Goal: Browse casually: Explore the website without a specific task or goal

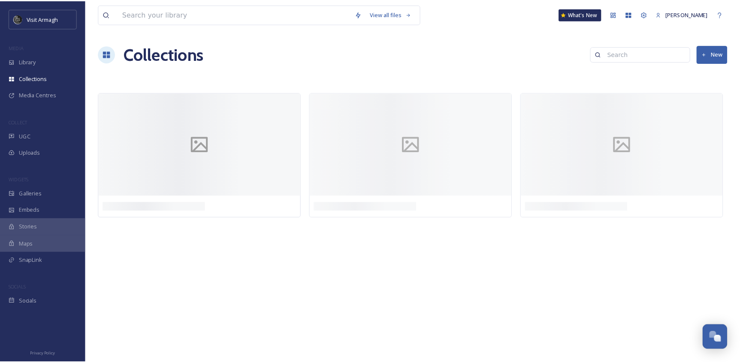
scroll to position [2384, 0]
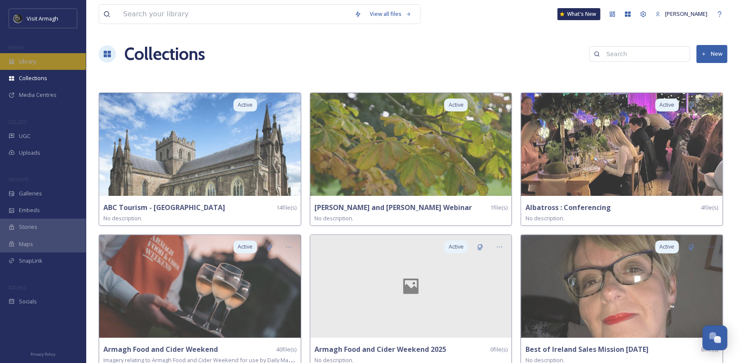
click at [39, 60] on div "Library" at bounding box center [43, 61] width 86 height 17
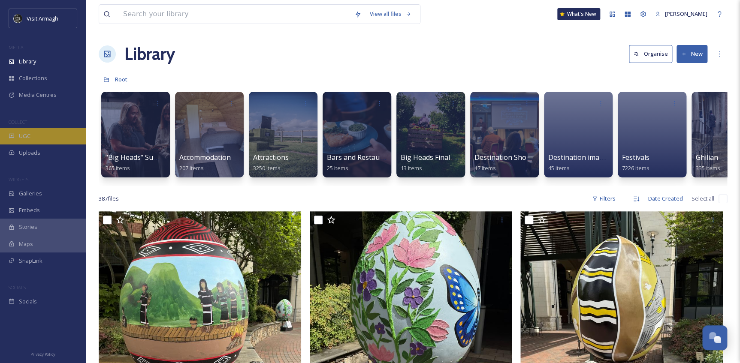
click at [24, 135] on span "UGC" at bounding box center [25, 136] width 12 height 8
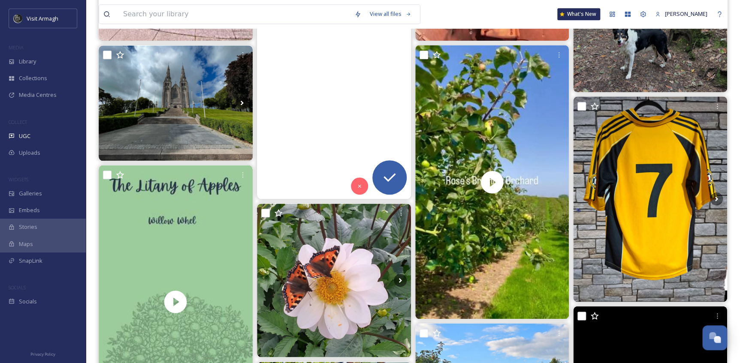
scroll to position [351, 0]
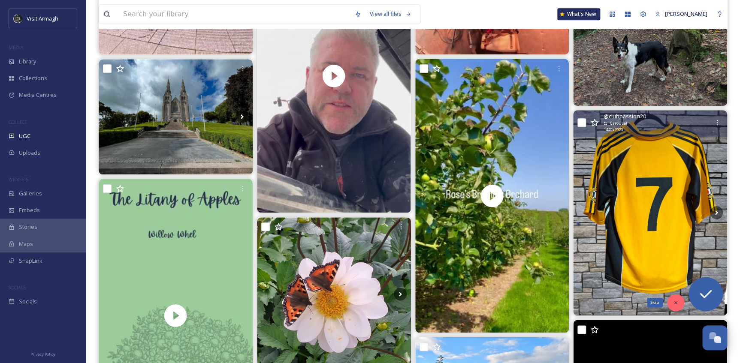
click at [678, 305] on icon at bounding box center [676, 303] width 6 height 6
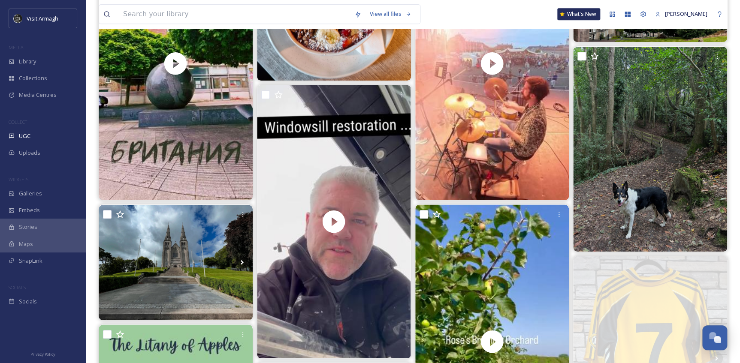
scroll to position [195, 0]
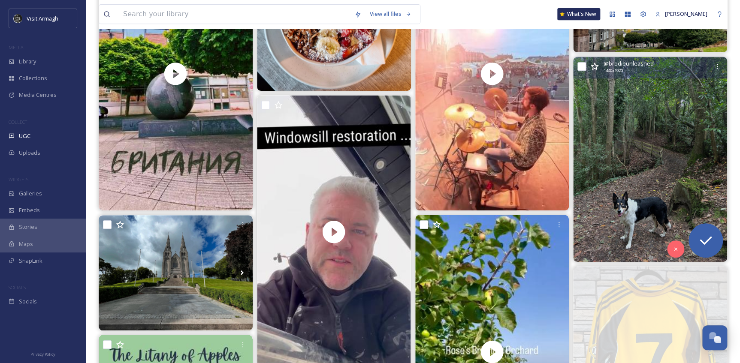
click at [642, 183] on img at bounding box center [650, 159] width 154 height 205
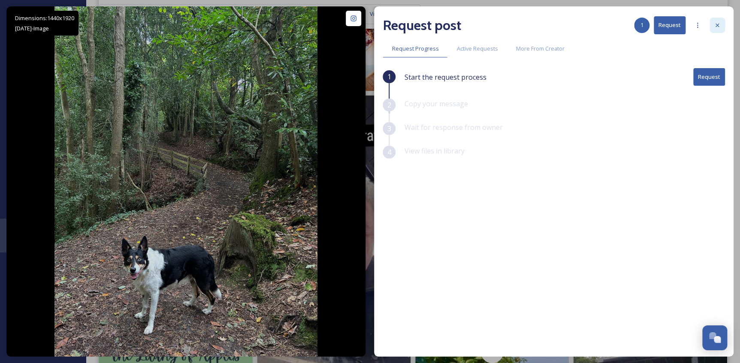
click at [715, 28] on icon at bounding box center [717, 25] width 7 height 7
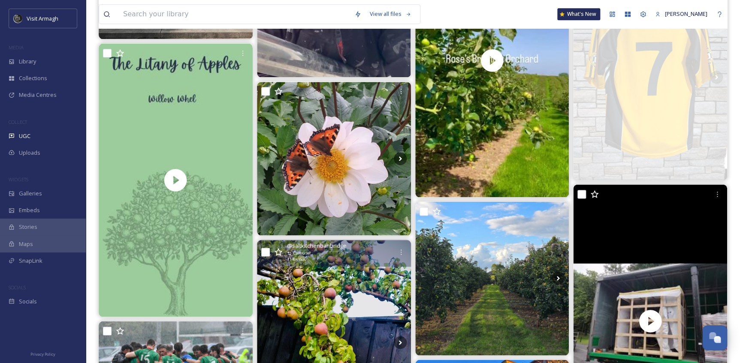
scroll to position [507, 0]
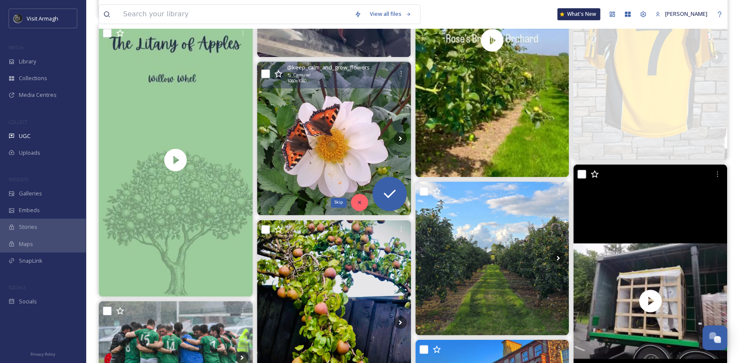
click at [357, 197] on div "Skip" at bounding box center [359, 202] width 17 height 17
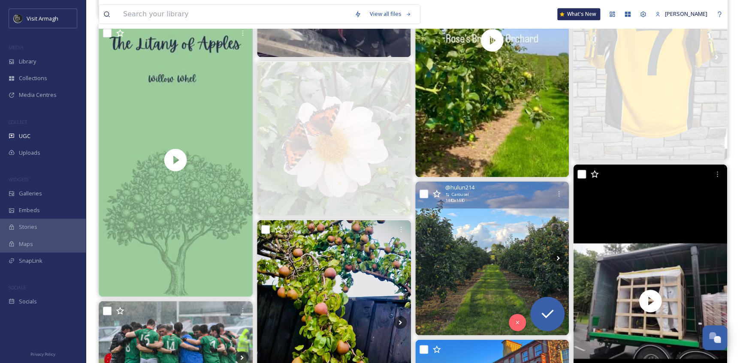
click at [441, 284] on img at bounding box center [492, 259] width 154 height 154
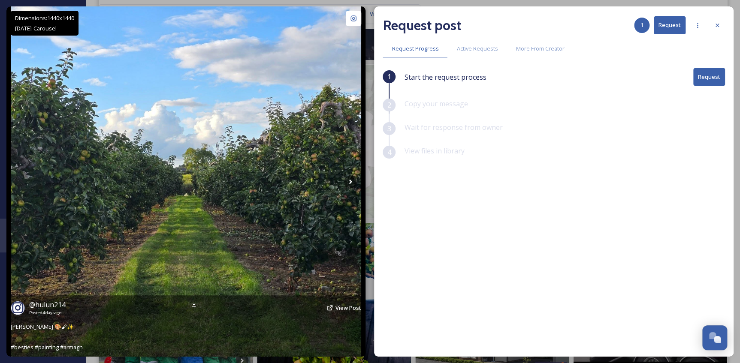
scroll to position [312, 0]
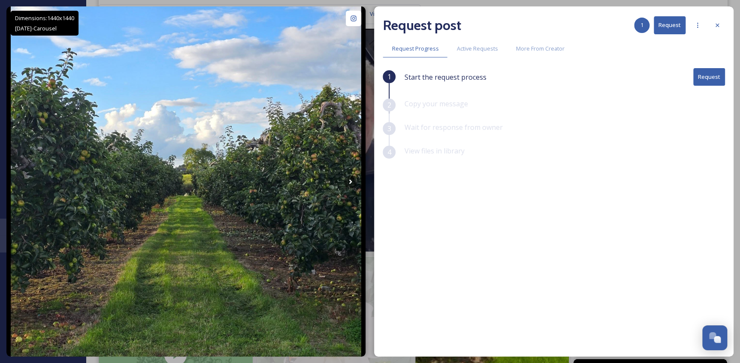
drag, startPoint x: 717, startPoint y: 23, endPoint x: 694, endPoint y: 31, distance: 24.0
click at [717, 23] on icon at bounding box center [717, 25] width 7 height 7
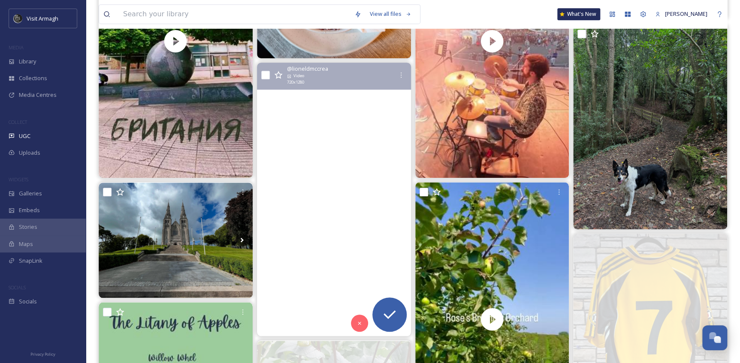
scroll to position [273, 0]
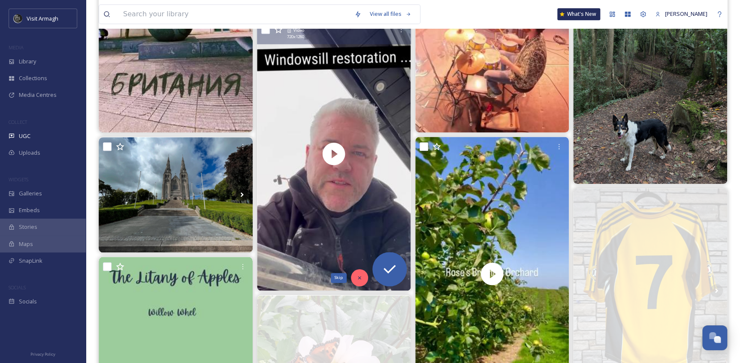
click at [359, 278] on icon at bounding box center [359, 278] width 3 height 3
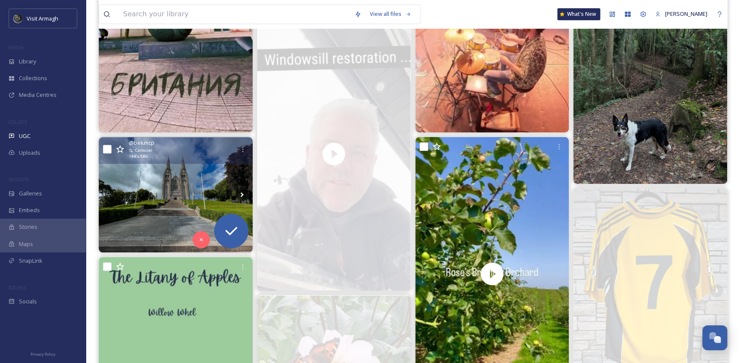
click at [138, 200] on img at bounding box center [176, 194] width 154 height 115
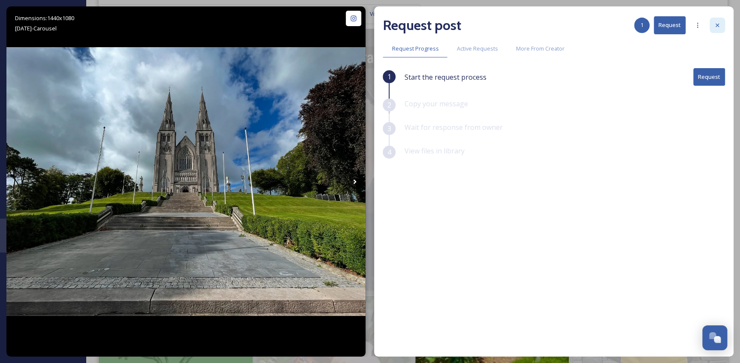
click at [720, 24] on icon at bounding box center [717, 25] width 7 height 7
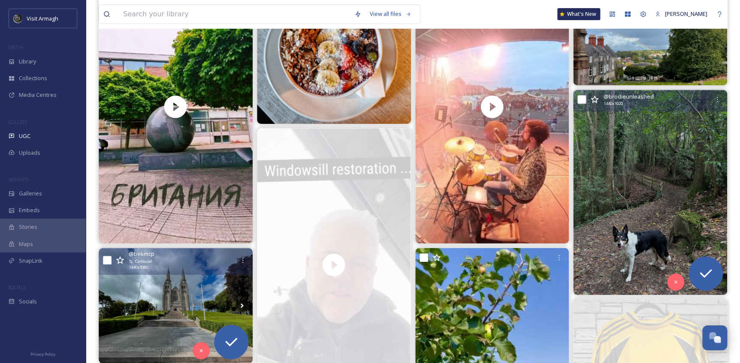
scroll to position [156, 0]
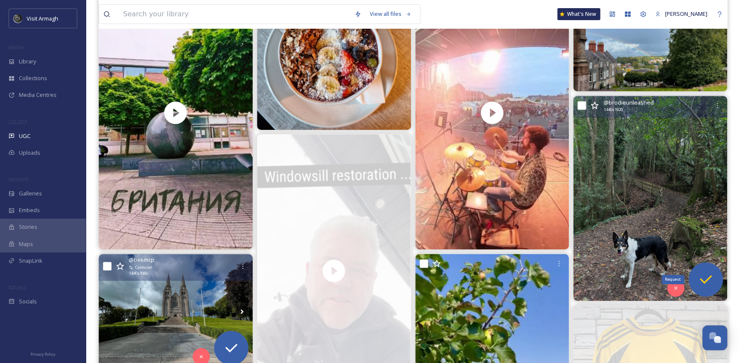
click at [704, 270] on div "Request" at bounding box center [706, 280] width 34 height 34
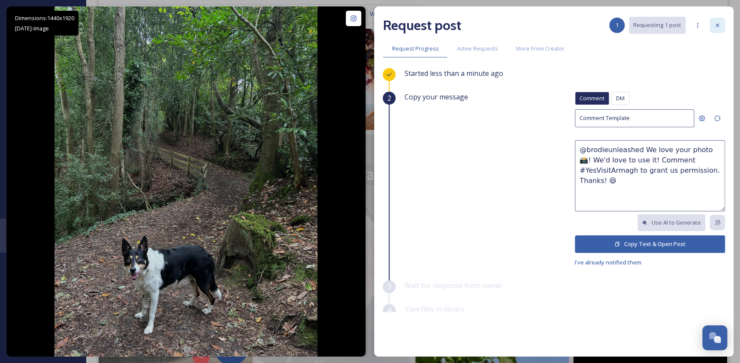
click at [717, 22] on icon at bounding box center [717, 25] width 7 height 7
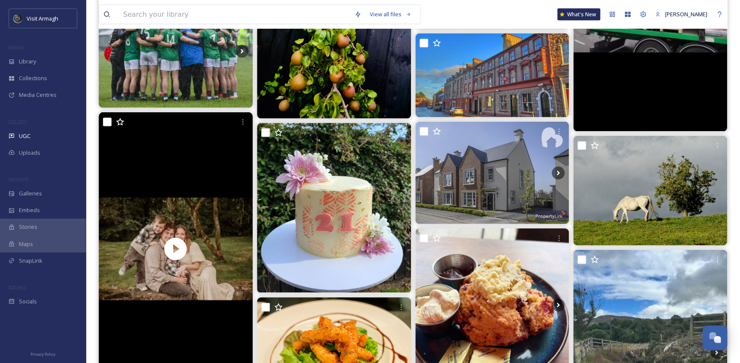
scroll to position [819, 0]
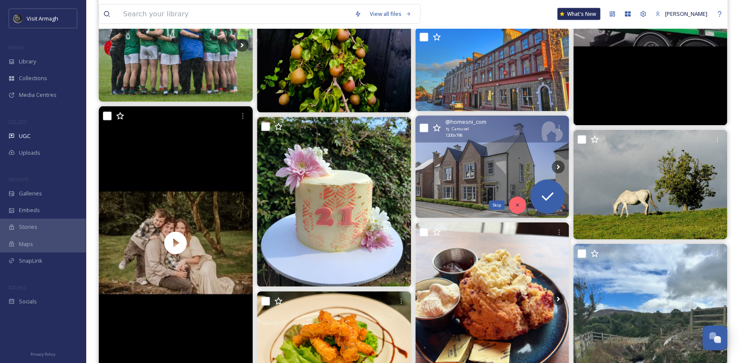
click at [519, 203] on icon at bounding box center [517, 206] width 6 height 6
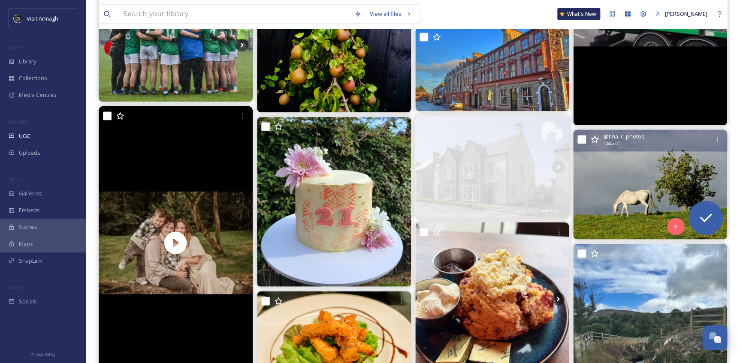
click at [633, 198] on img at bounding box center [650, 185] width 154 height 110
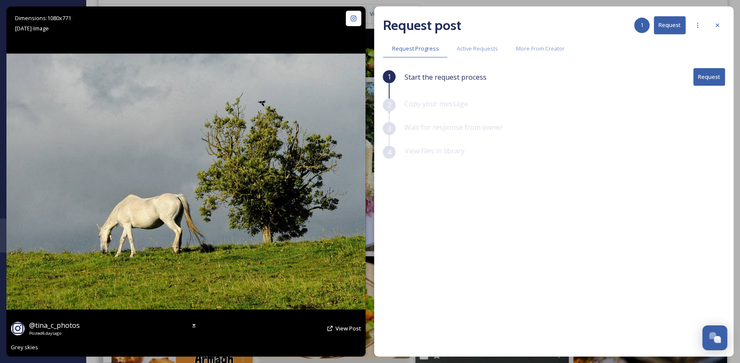
scroll to position [780, 0]
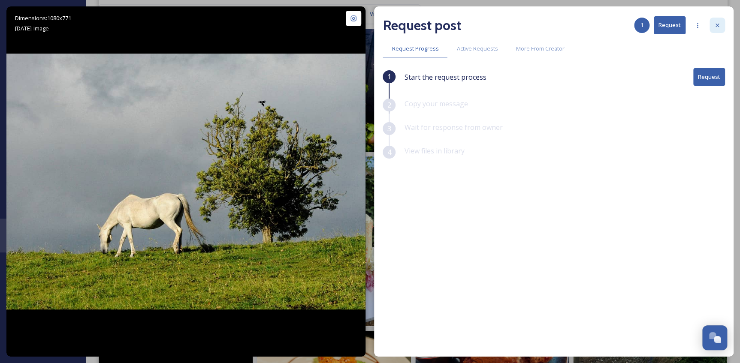
click at [712, 27] on div at bounding box center [717, 25] width 15 height 15
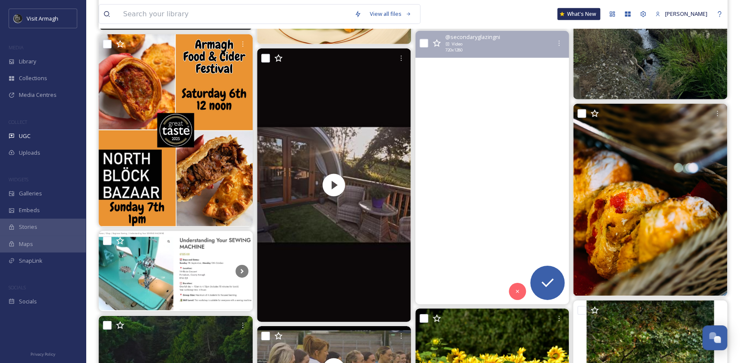
scroll to position [1170, 0]
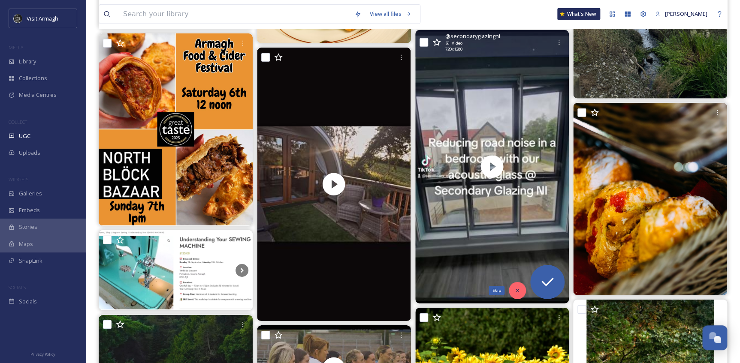
click at [516, 288] on icon at bounding box center [517, 291] width 6 height 6
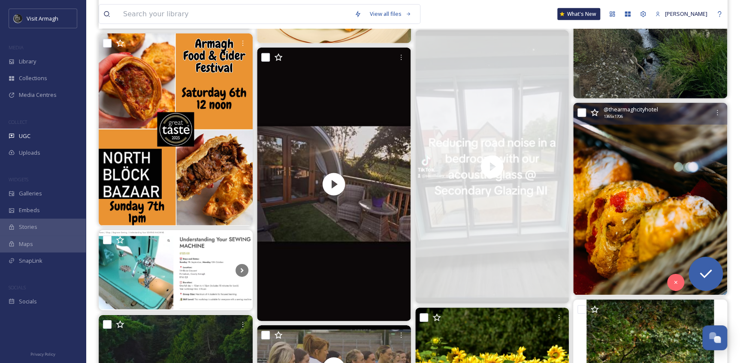
click at [636, 215] on img at bounding box center [650, 199] width 154 height 192
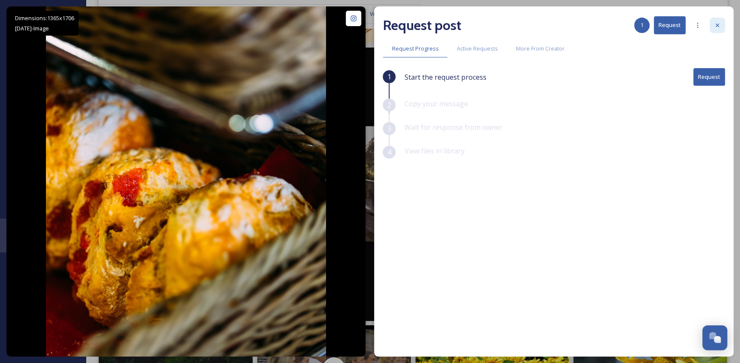
click at [723, 26] on div at bounding box center [717, 25] width 15 height 15
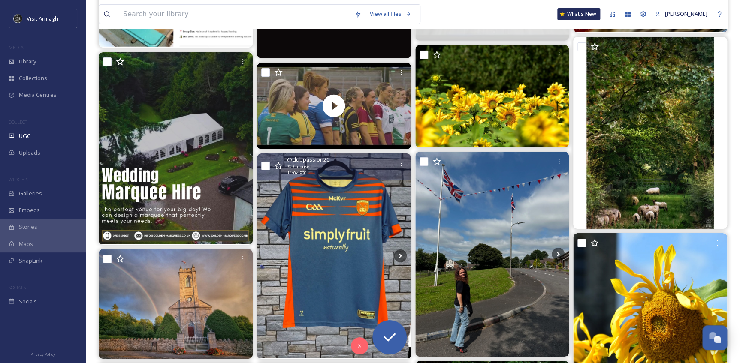
scroll to position [1560, 0]
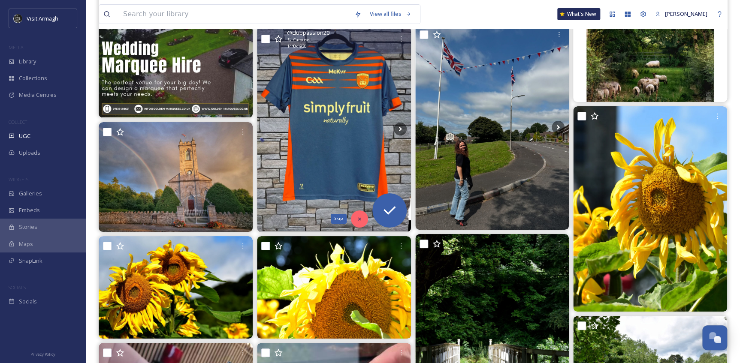
click at [358, 215] on div "Skip" at bounding box center [359, 219] width 17 height 17
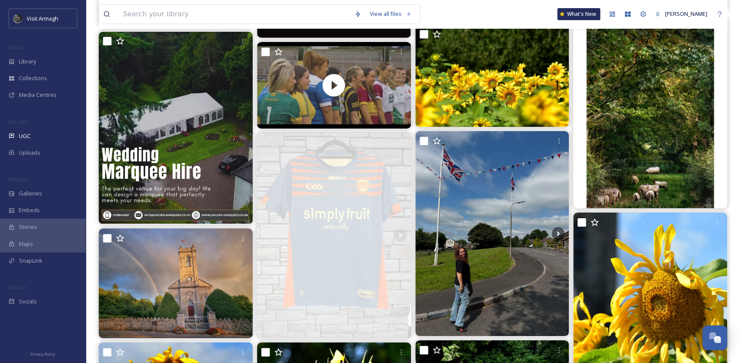
scroll to position [1443, 0]
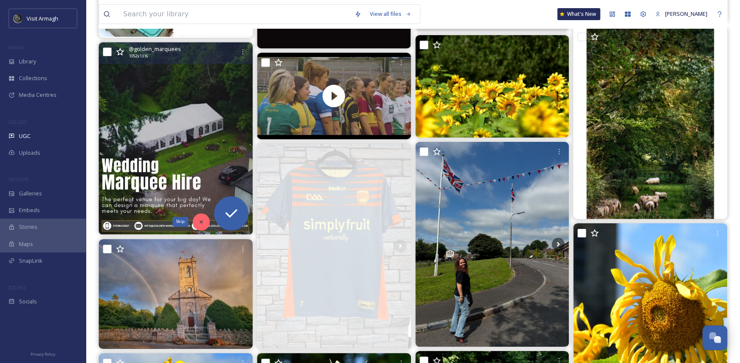
click at [197, 223] on div "Skip" at bounding box center [201, 222] width 17 height 17
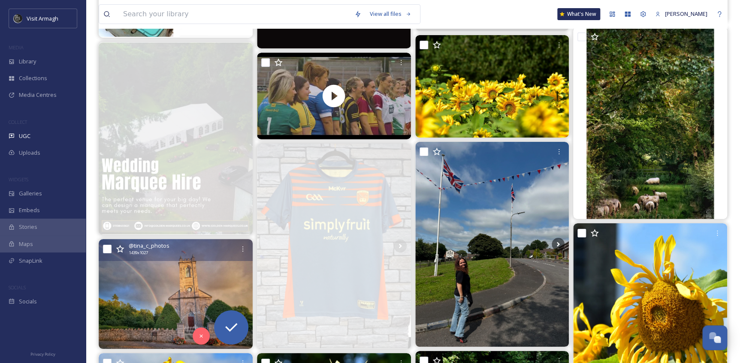
click at [155, 280] on img at bounding box center [176, 294] width 154 height 110
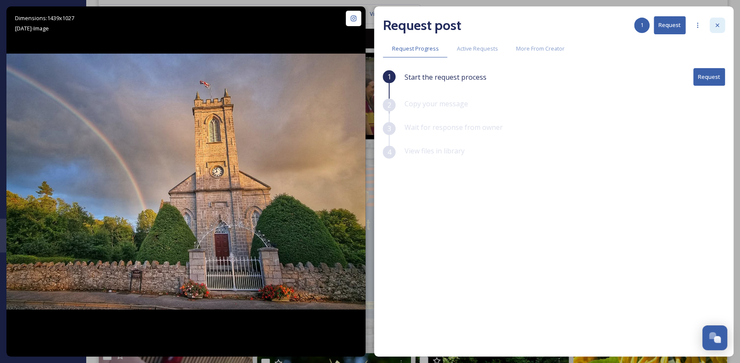
click at [714, 26] on icon at bounding box center [717, 25] width 7 height 7
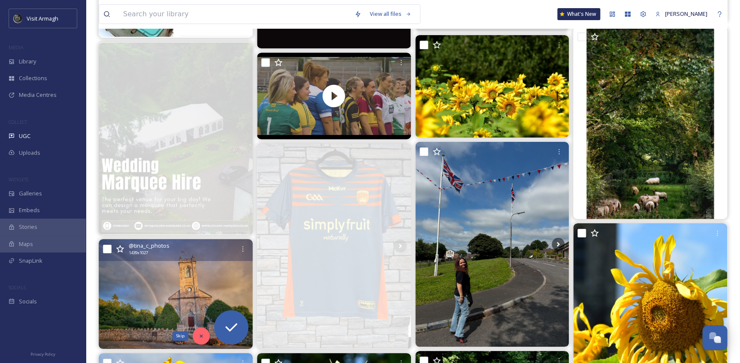
click at [201, 331] on div "Skip" at bounding box center [201, 336] width 17 height 17
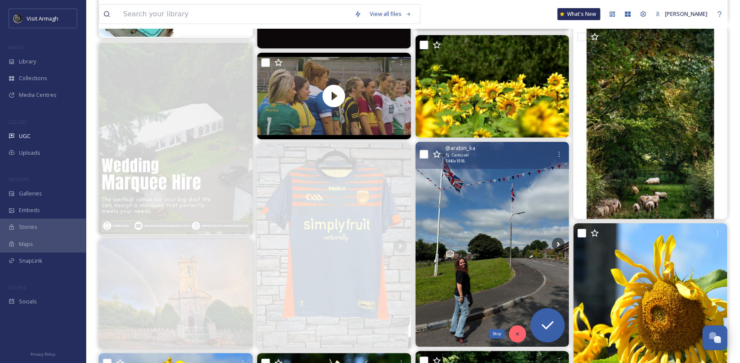
click at [515, 332] on icon at bounding box center [517, 334] width 6 height 6
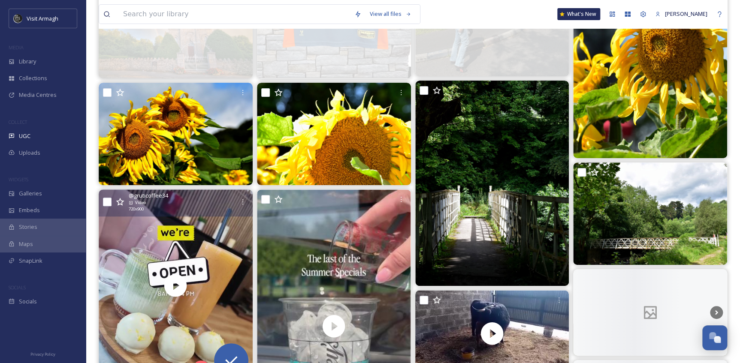
scroll to position [1716, 0]
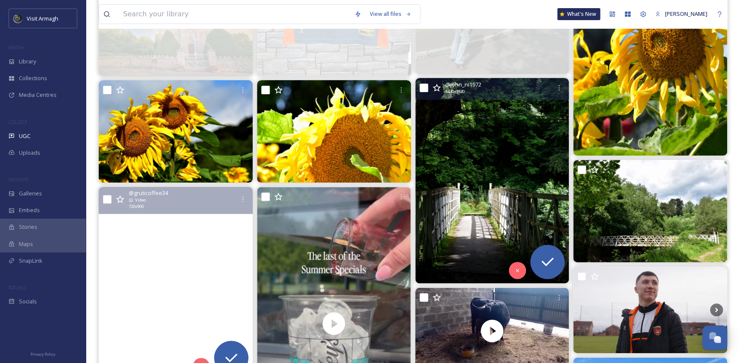
click at [451, 209] on img at bounding box center [492, 180] width 154 height 205
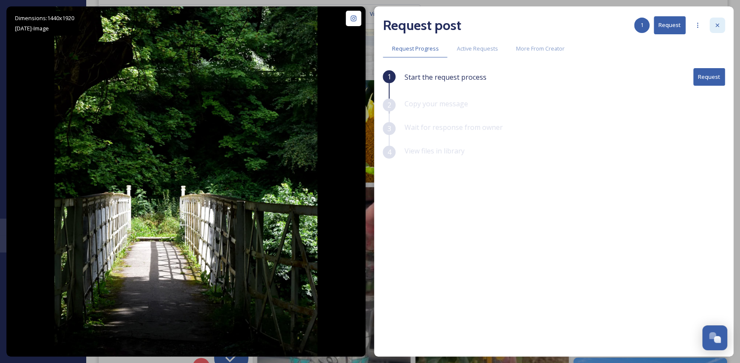
click at [719, 21] on div at bounding box center [717, 25] width 15 height 15
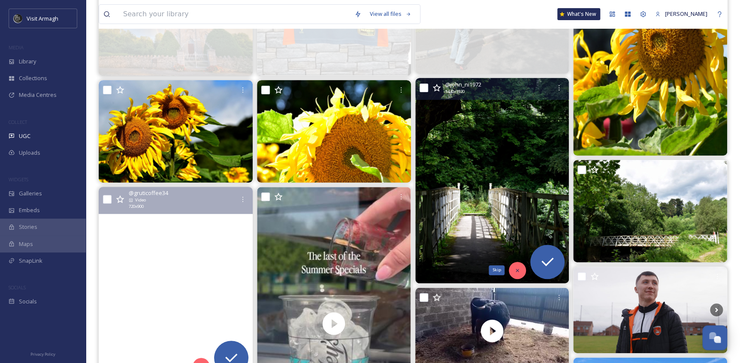
click at [517, 271] on icon at bounding box center [517, 271] width 6 height 6
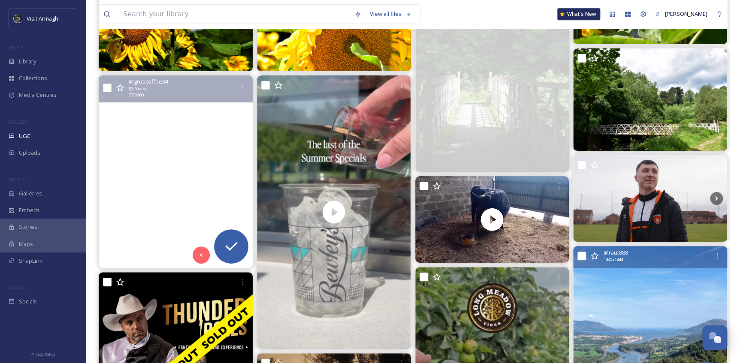
scroll to position [1833, 0]
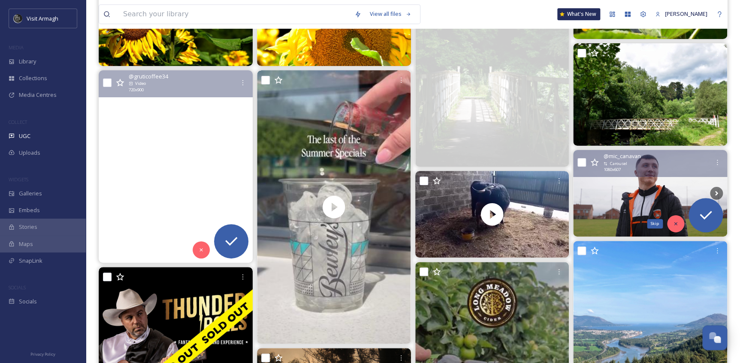
click at [675, 223] on icon at bounding box center [675, 223] width 3 height 3
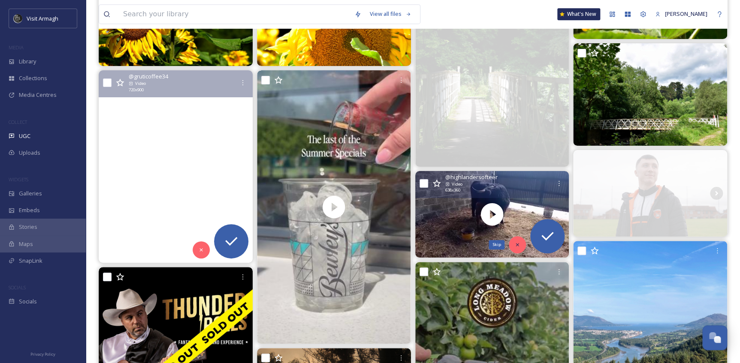
click at [515, 245] on icon at bounding box center [517, 245] width 6 height 6
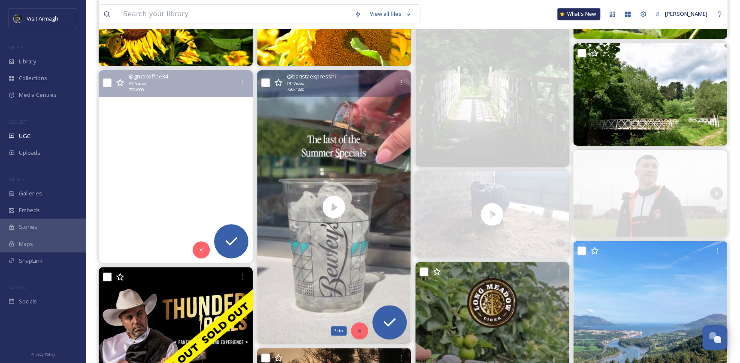
click at [358, 330] on icon at bounding box center [359, 331] width 3 height 3
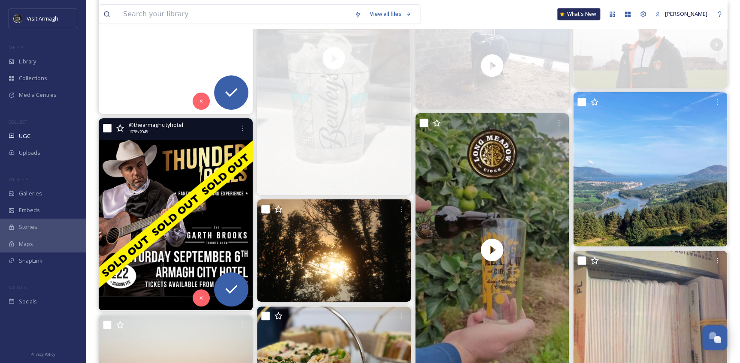
scroll to position [1989, 0]
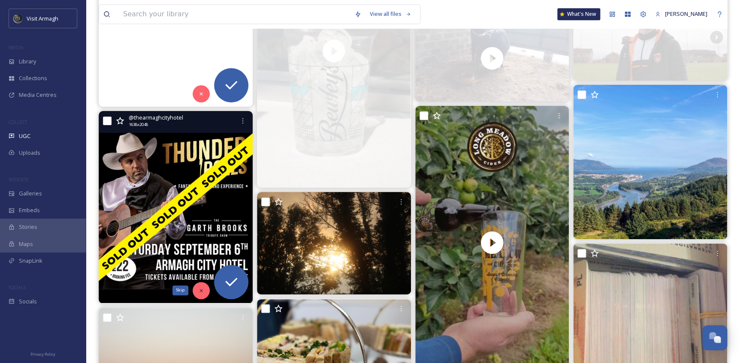
click at [198, 292] on icon at bounding box center [201, 291] width 6 height 6
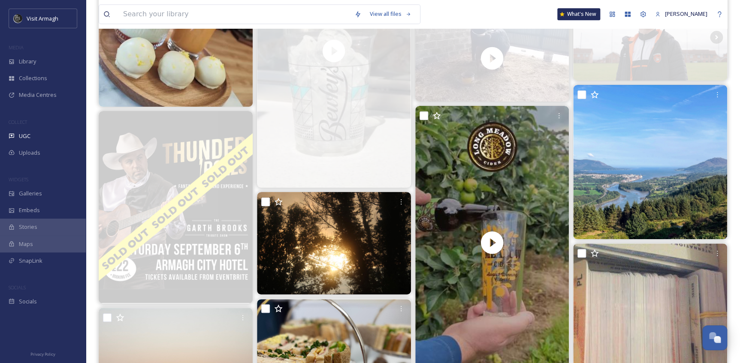
scroll to position [1872, 0]
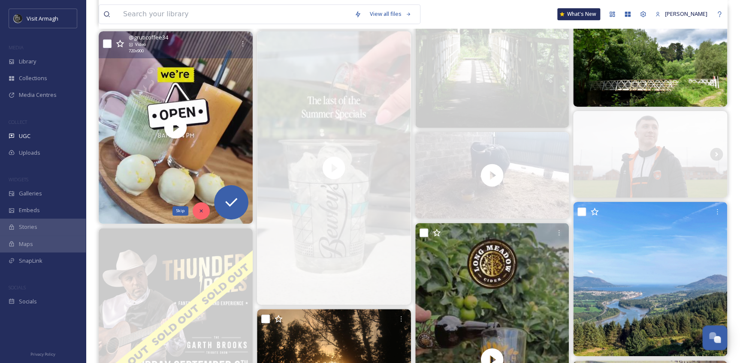
click at [198, 214] on div "Skip" at bounding box center [201, 211] width 17 height 17
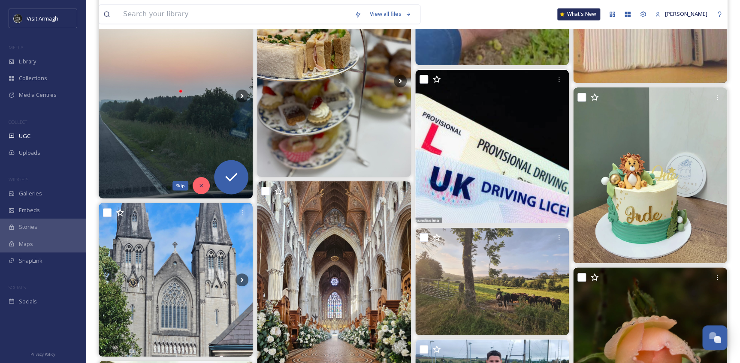
click at [194, 185] on div "Skip" at bounding box center [201, 185] width 17 height 17
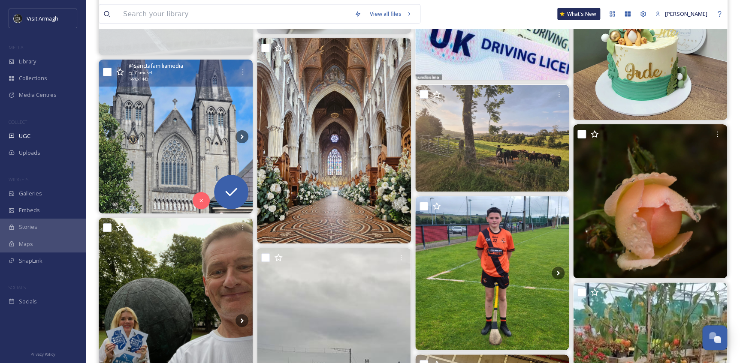
scroll to position [2381, 0]
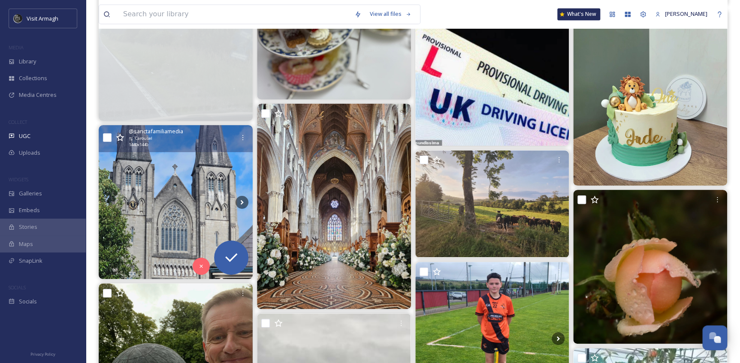
click at [151, 187] on img at bounding box center [176, 202] width 154 height 154
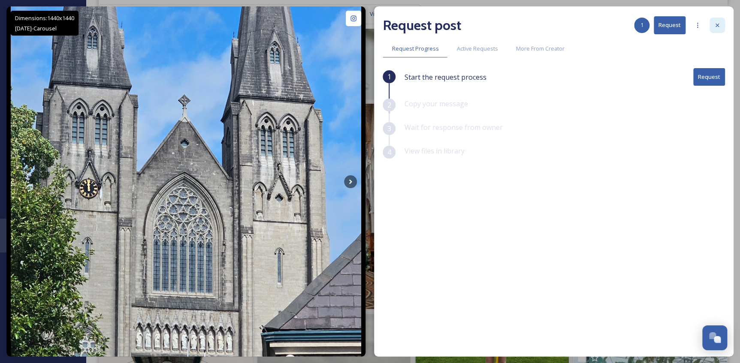
click at [718, 23] on icon at bounding box center [717, 25] width 7 height 7
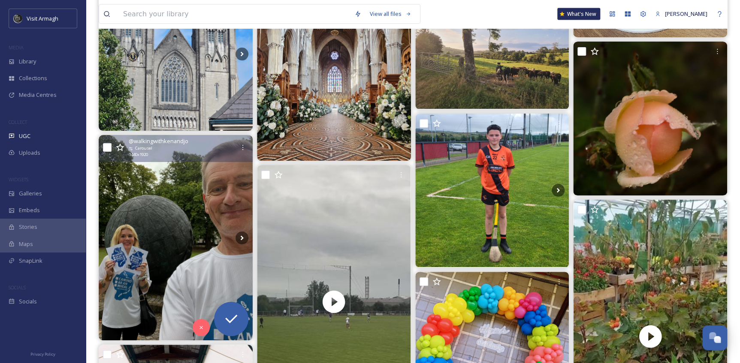
scroll to position [2577, 0]
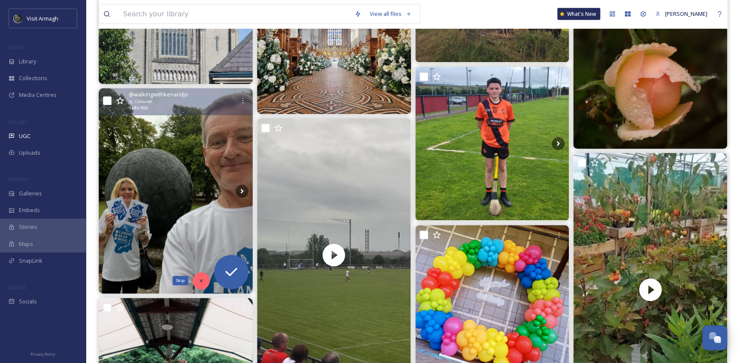
click at [198, 280] on icon at bounding box center [201, 281] width 6 height 6
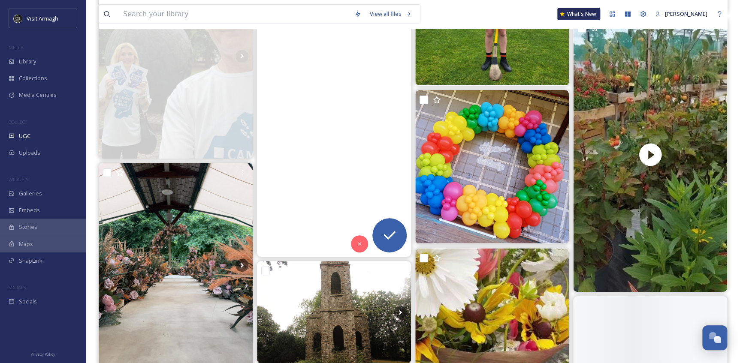
scroll to position [2733, 0]
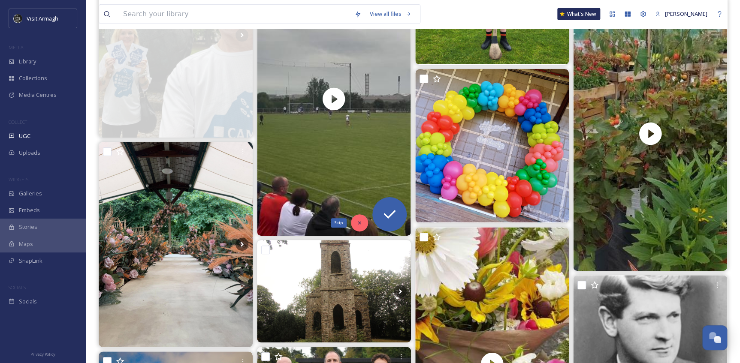
click at [353, 222] on div "Skip" at bounding box center [359, 223] width 17 height 17
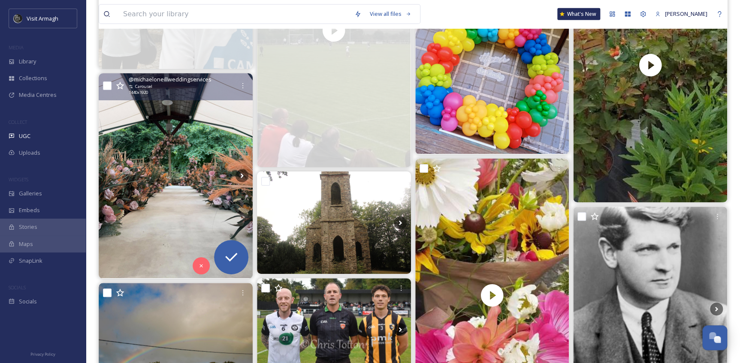
scroll to position [2810, 0]
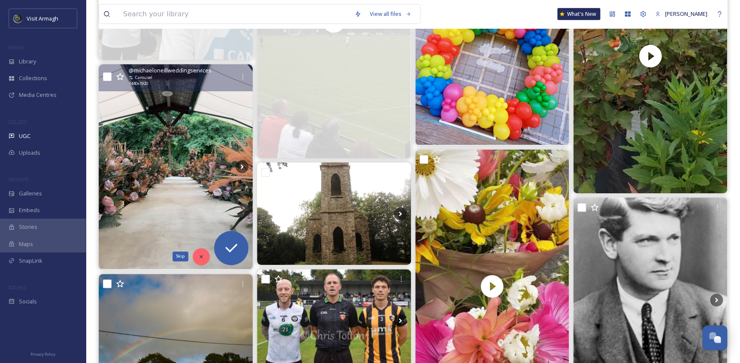
click at [201, 258] on icon at bounding box center [201, 257] width 6 height 6
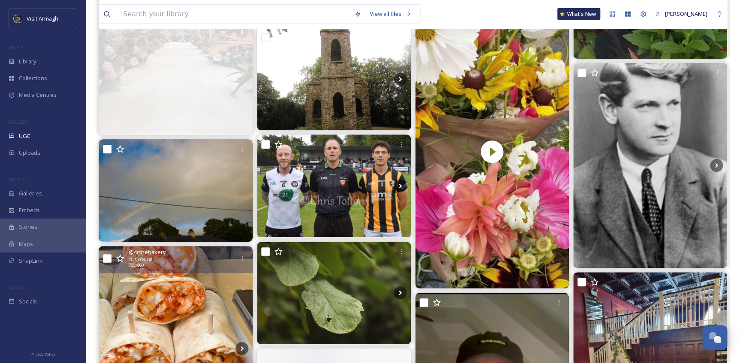
scroll to position [2967, 0]
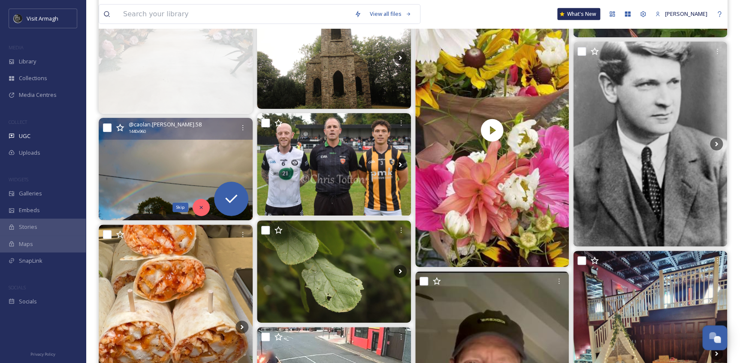
click at [199, 206] on icon at bounding box center [201, 208] width 6 height 6
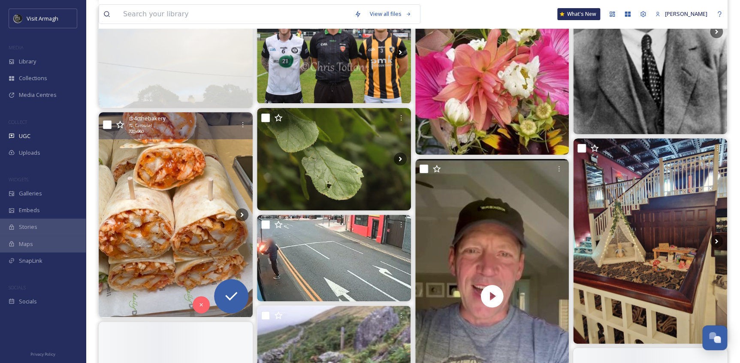
scroll to position [3084, 0]
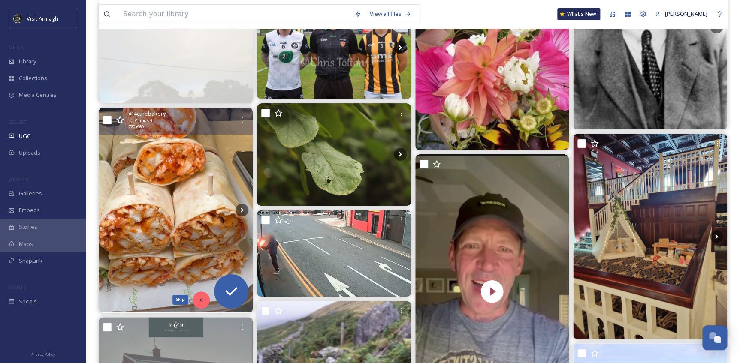
click at [195, 294] on div "Skip" at bounding box center [201, 300] width 17 height 17
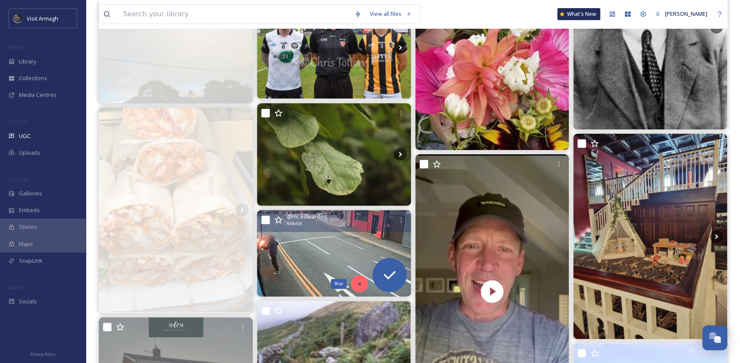
click at [358, 283] on icon at bounding box center [360, 284] width 6 height 6
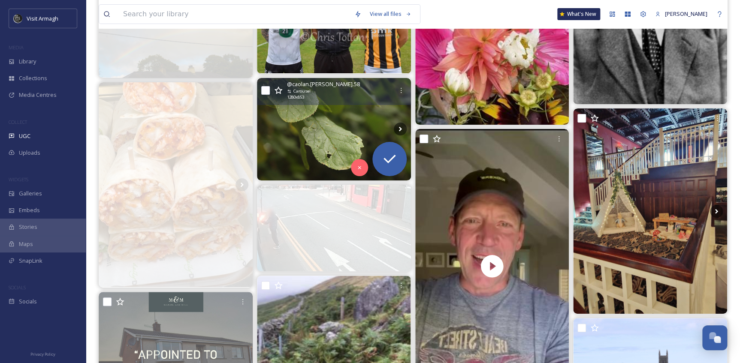
scroll to position [3123, 0]
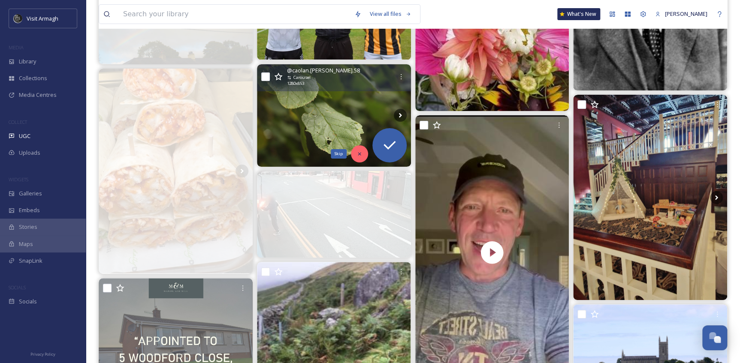
click at [357, 154] on icon at bounding box center [360, 154] width 6 height 6
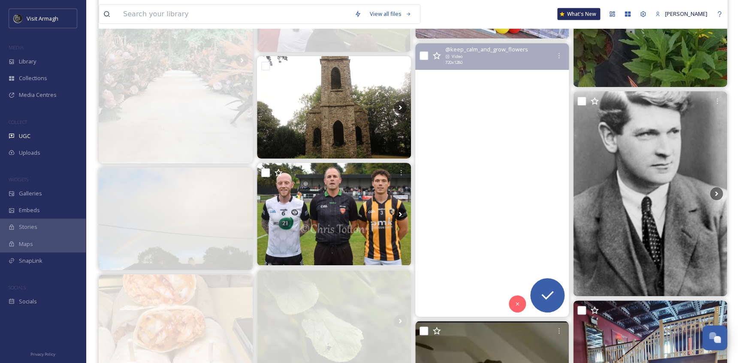
scroll to position [2928, 0]
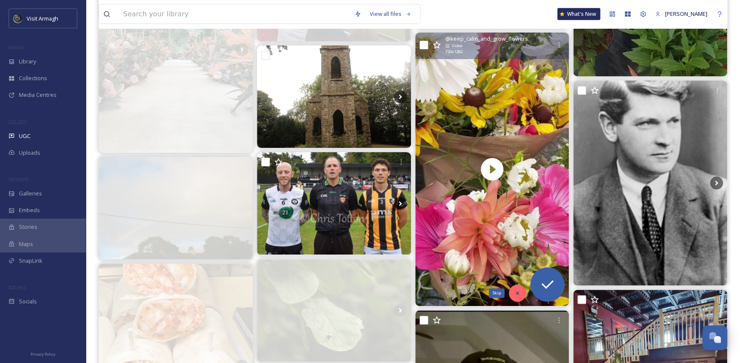
click at [516, 287] on div "Skip" at bounding box center [517, 293] width 17 height 17
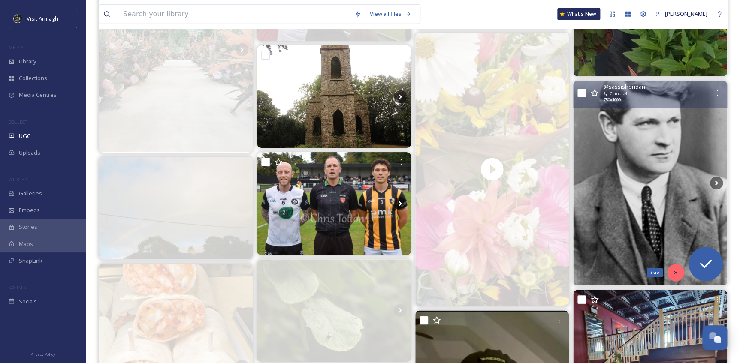
click at [674, 268] on div "Skip" at bounding box center [675, 272] width 17 height 17
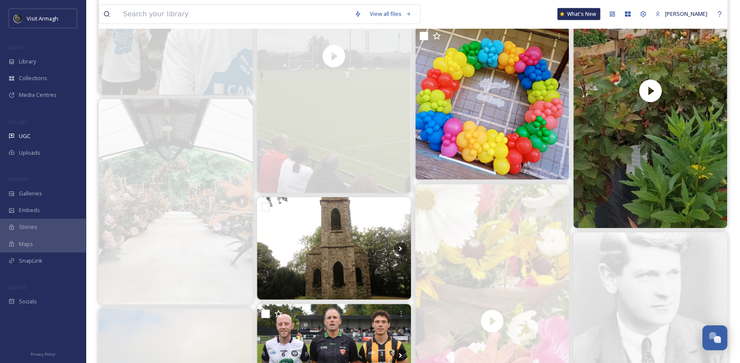
scroll to position [2772, 0]
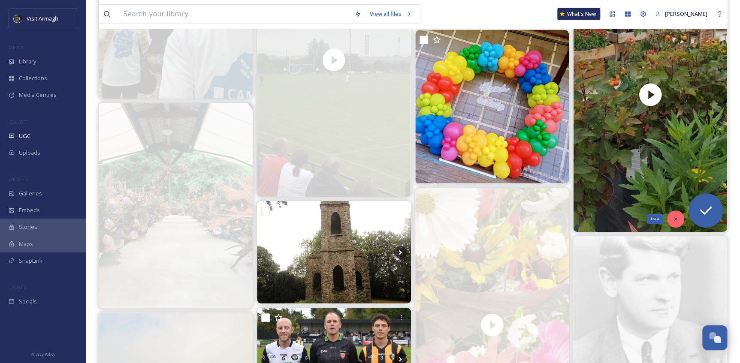
click at [670, 220] on div "Skip" at bounding box center [675, 219] width 17 height 17
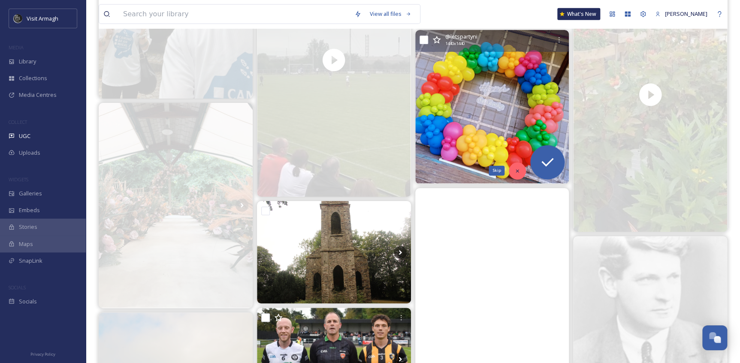
click at [515, 172] on icon at bounding box center [517, 171] width 6 height 6
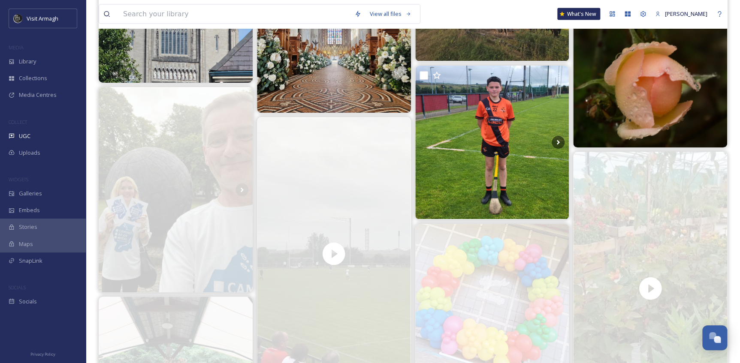
scroll to position [2577, 0]
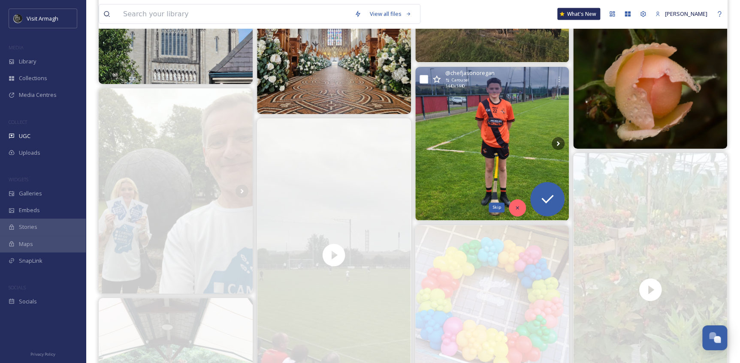
click at [517, 211] on div "Skip" at bounding box center [517, 208] width 17 height 17
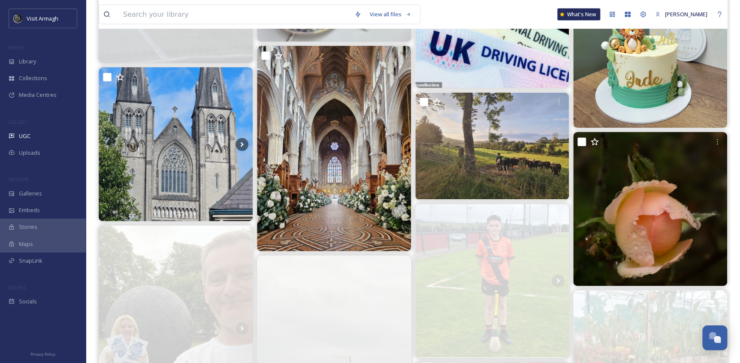
scroll to position [2420, 0]
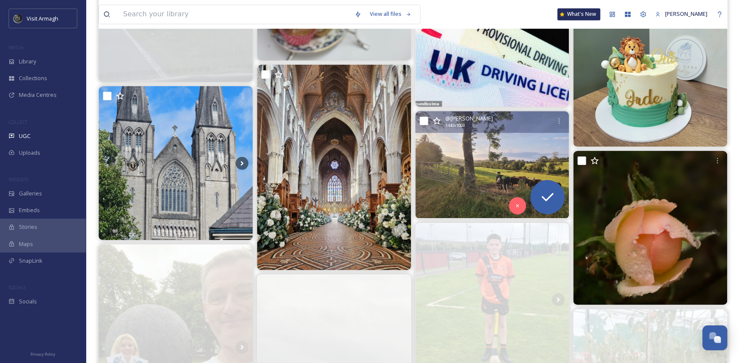
click at [469, 194] on img at bounding box center [492, 165] width 154 height 107
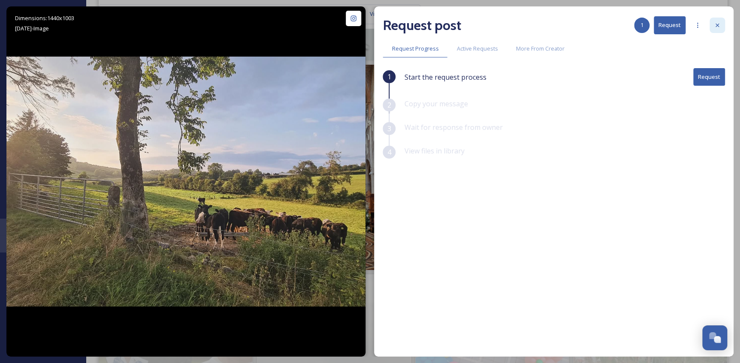
click at [716, 27] on icon at bounding box center [717, 25] width 7 height 7
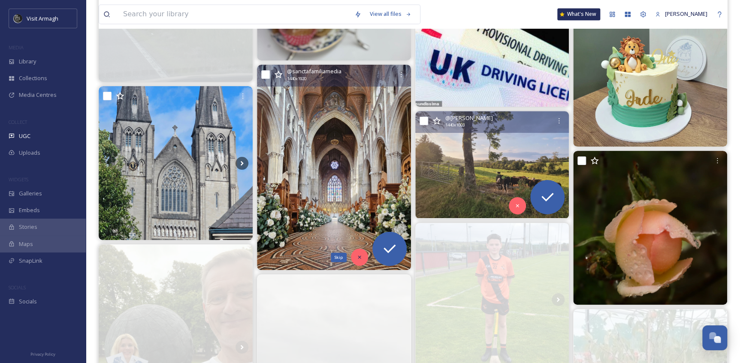
click at [359, 254] on icon at bounding box center [360, 257] width 6 height 6
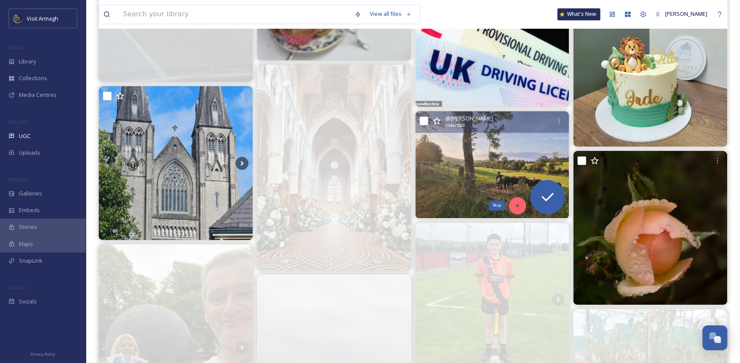
click at [518, 204] on icon at bounding box center [517, 206] width 6 height 6
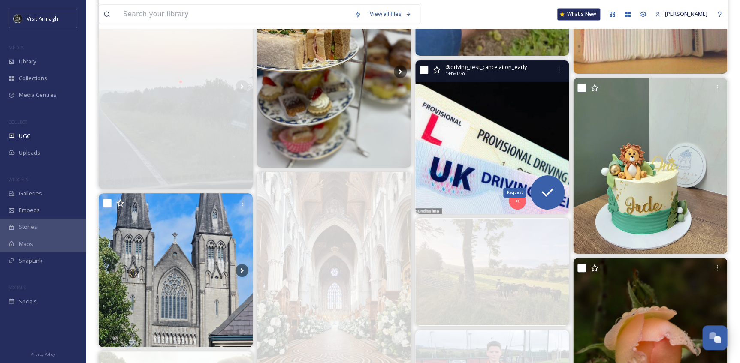
scroll to position [2304, 0]
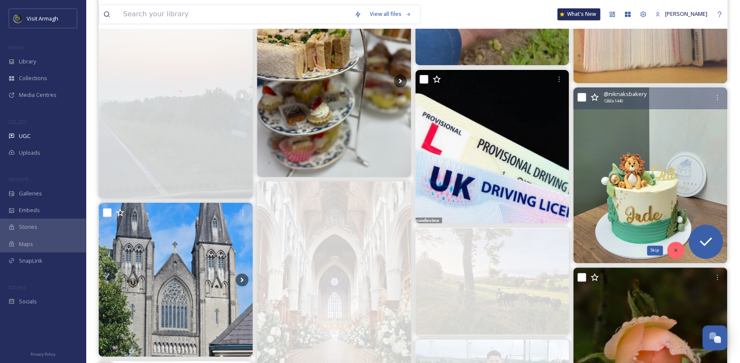
click at [672, 252] on div "Skip" at bounding box center [675, 250] width 17 height 17
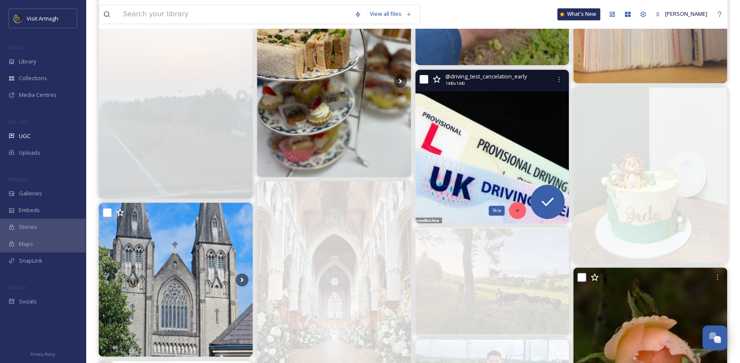
click at [516, 214] on div "Skip" at bounding box center [517, 210] width 17 height 17
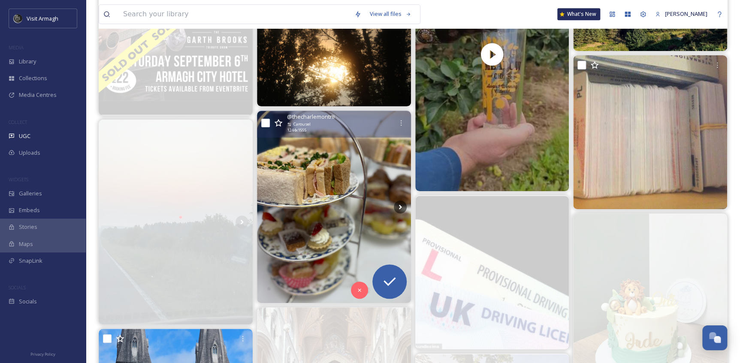
scroll to position [2226, 0]
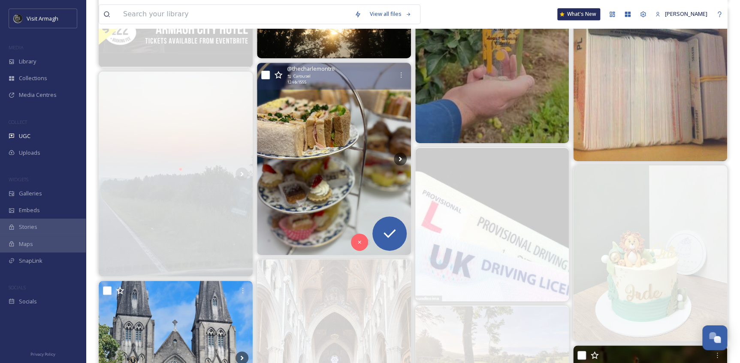
click at [327, 214] on img at bounding box center [334, 159] width 154 height 192
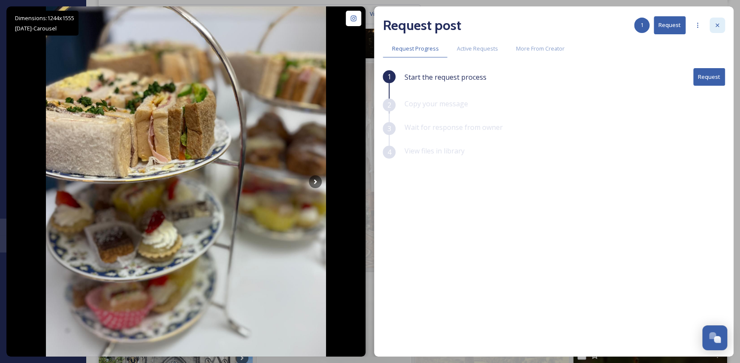
click at [717, 22] on icon at bounding box center [717, 25] width 7 height 7
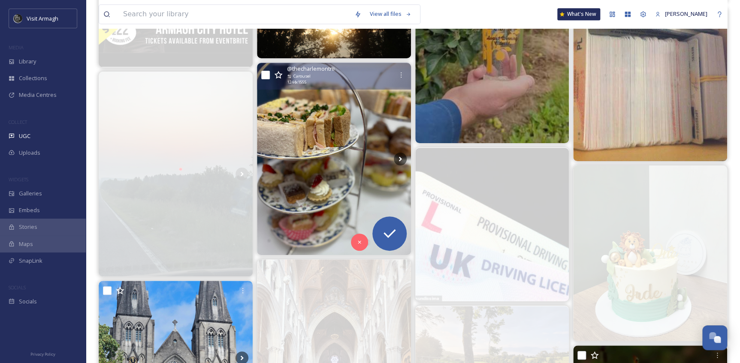
scroll to position [2109, 0]
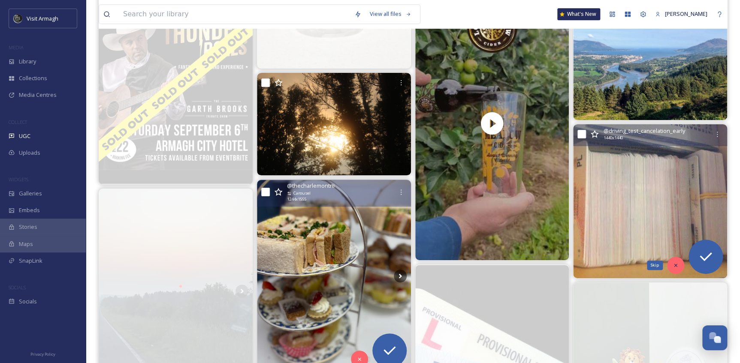
click at [675, 267] on icon at bounding box center [676, 266] width 6 height 6
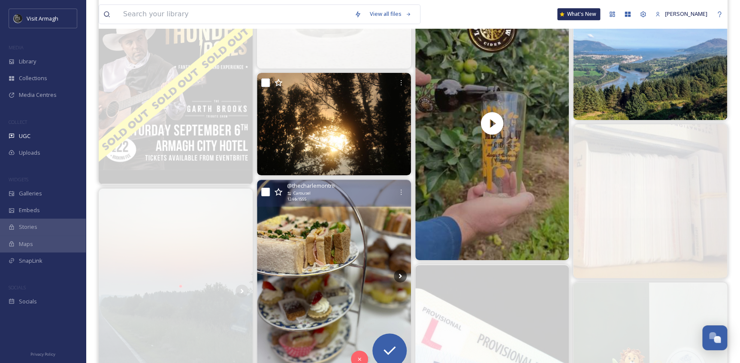
scroll to position [1991, 0]
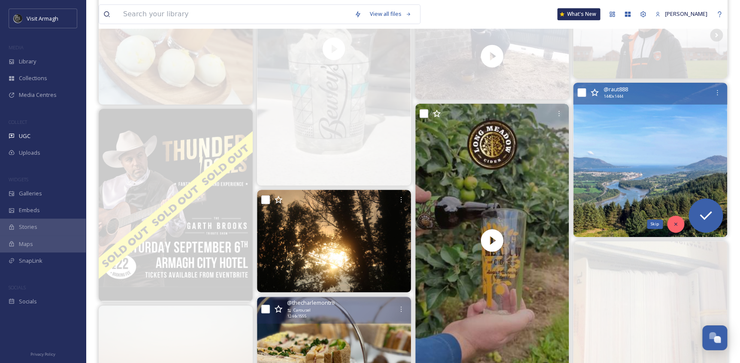
click at [669, 223] on div "Skip" at bounding box center [675, 224] width 17 height 17
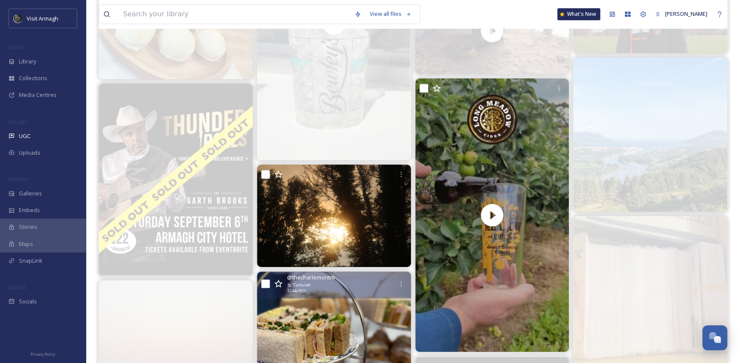
scroll to position [2030, 0]
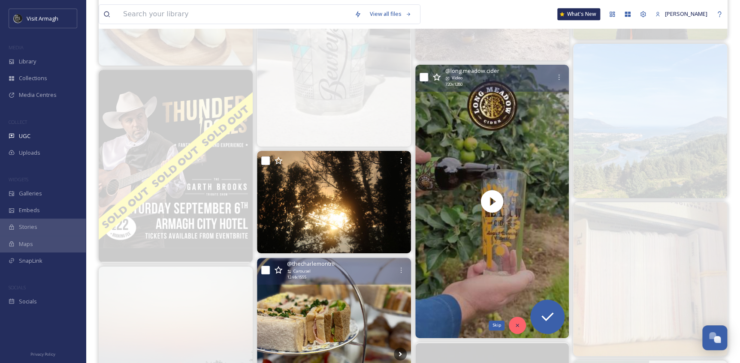
click at [517, 327] on icon at bounding box center [517, 326] width 6 height 6
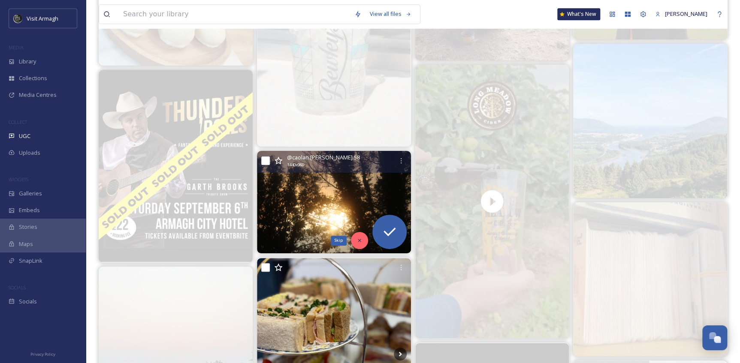
click at [358, 236] on div "Skip" at bounding box center [359, 240] width 17 height 17
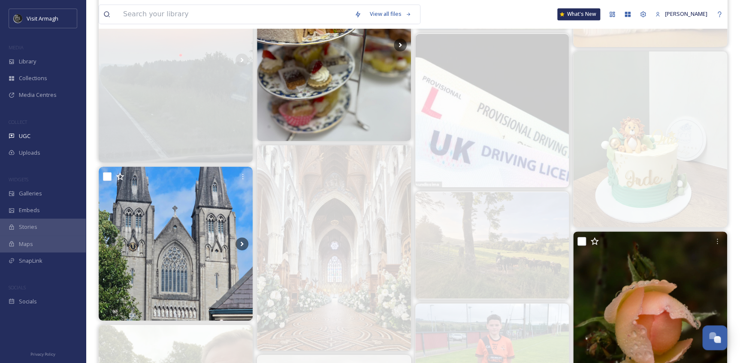
scroll to position [2538, 0]
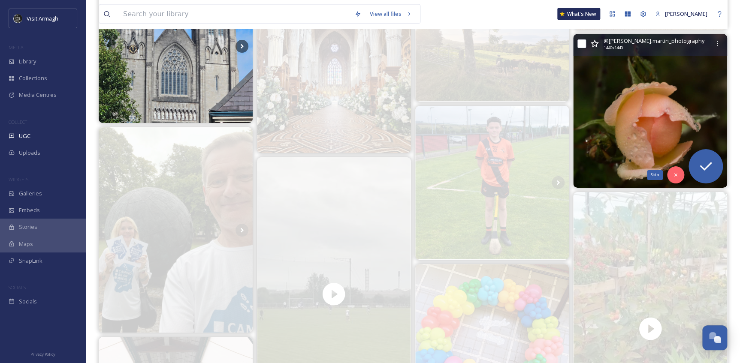
click at [670, 175] on div "Skip" at bounding box center [675, 174] width 17 height 17
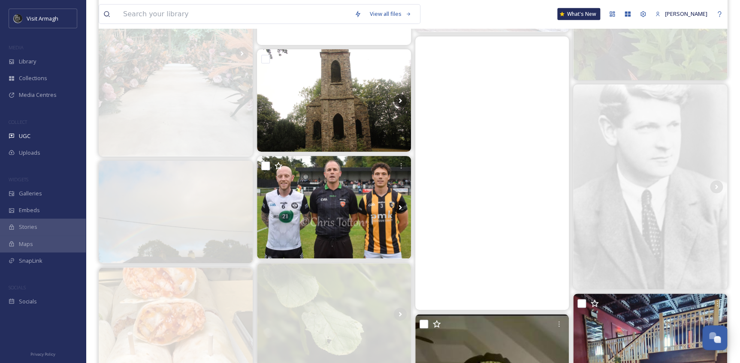
scroll to position [2850, 0]
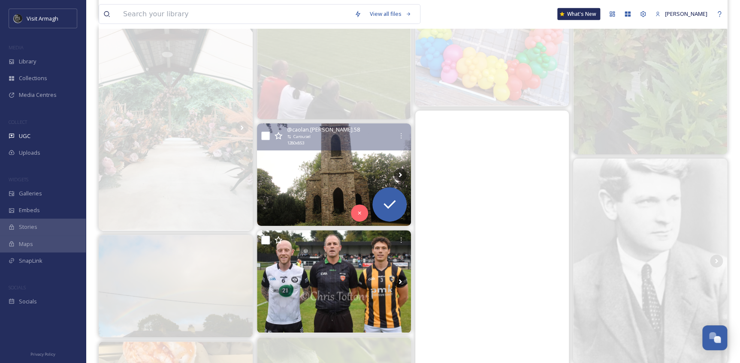
click at [322, 200] on img at bounding box center [334, 175] width 154 height 103
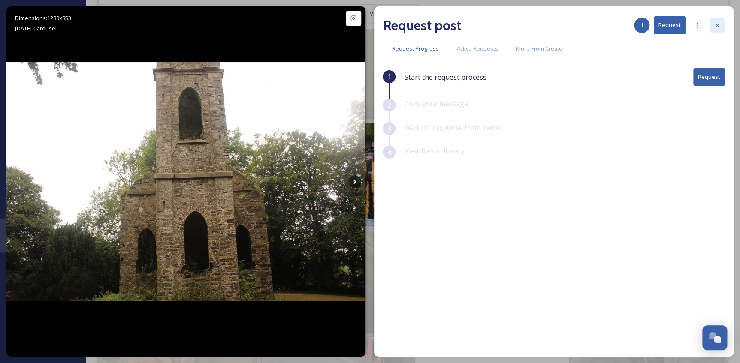
click at [718, 29] on div at bounding box center [717, 25] width 15 height 15
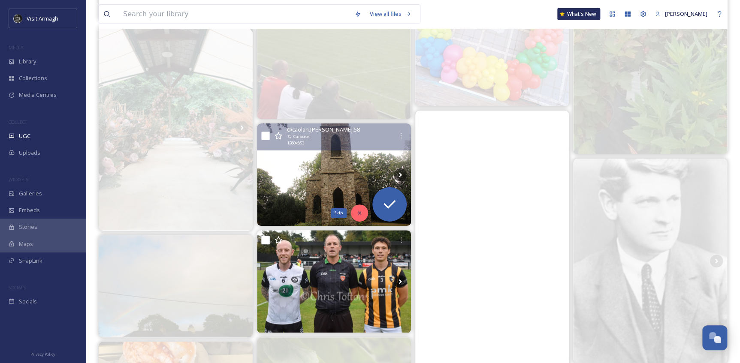
click at [356, 214] on div "Skip" at bounding box center [359, 213] width 17 height 17
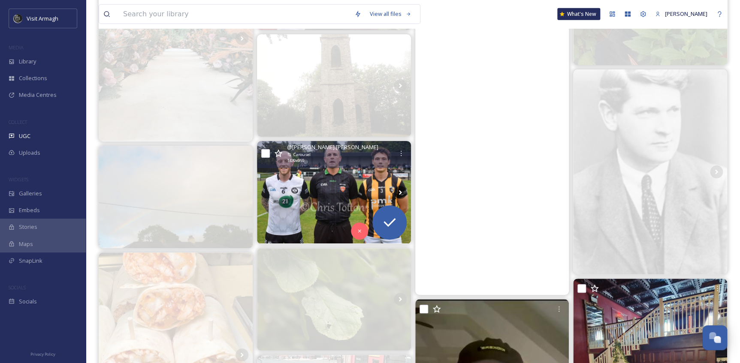
scroll to position [2967, 0]
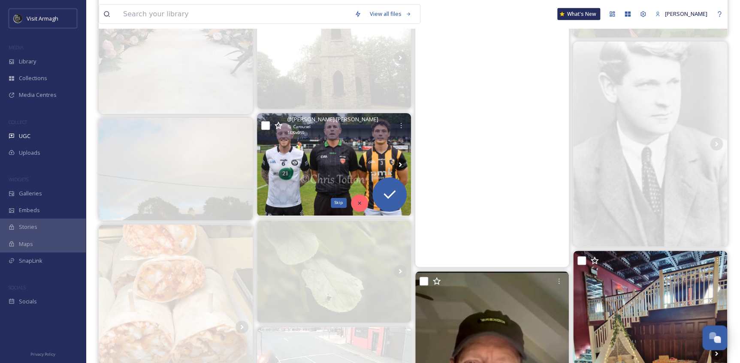
click at [361, 198] on div "Skip" at bounding box center [359, 203] width 17 height 17
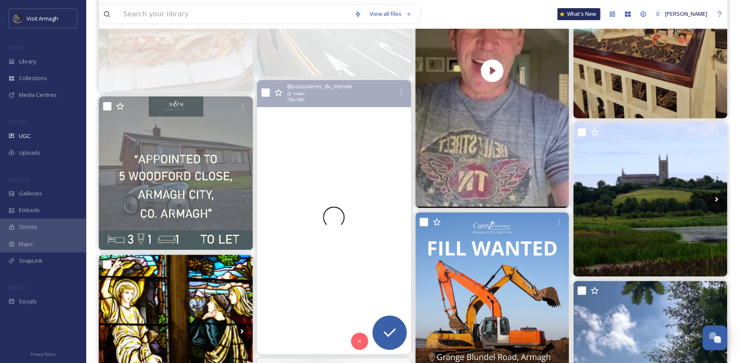
scroll to position [3357, 0]
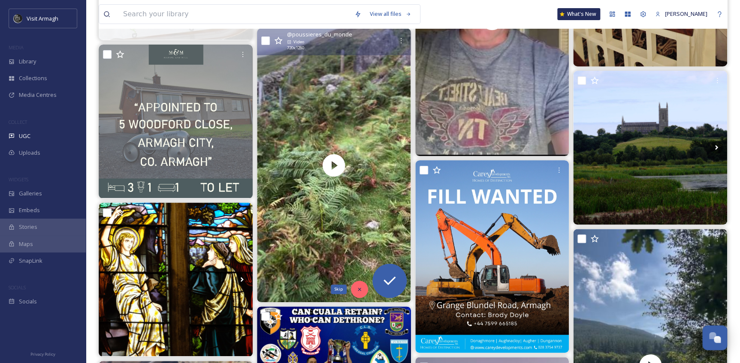
click at [358, 287] on icon at bounding box center [360, 290] width 6 height 6
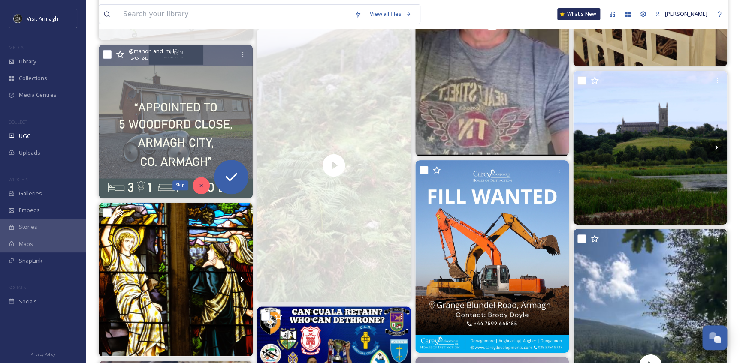
click at [204, 185] on icon at bounding box center [201, 186] width 6 height 6
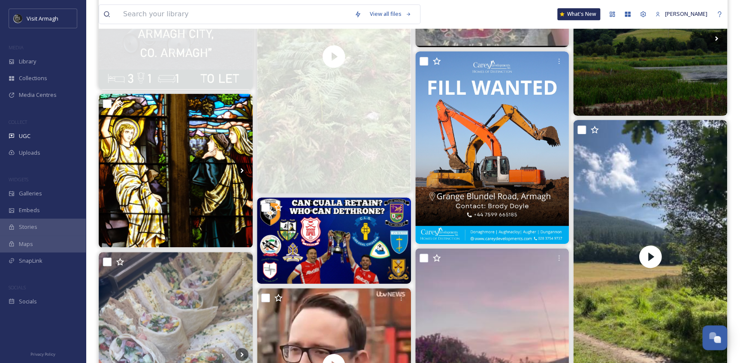
scroll to position [3474, 0]
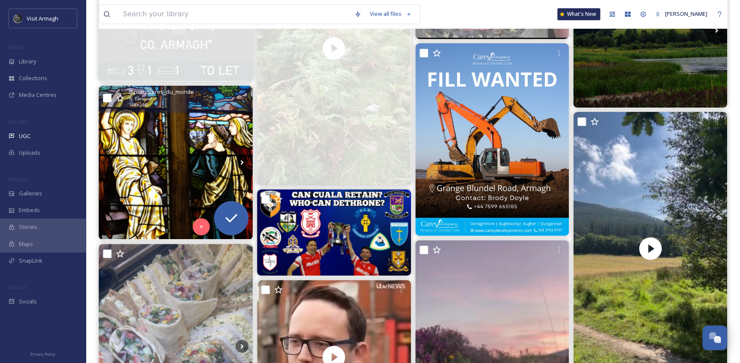
click at [179, 180] on img at bounding box center [176, 163] width 154 height 154
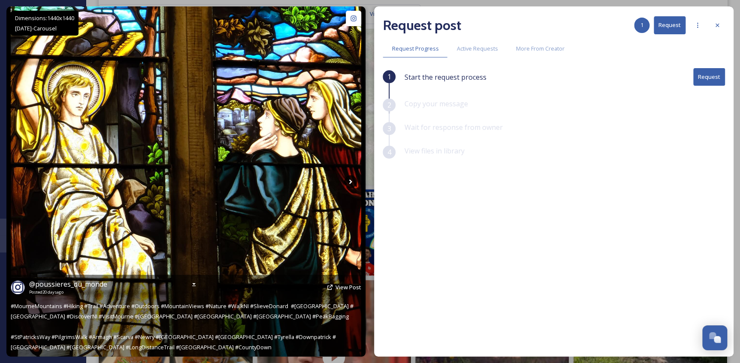
click at [348, 182] on icon at bounding box center [350, 181] width 13 height 13
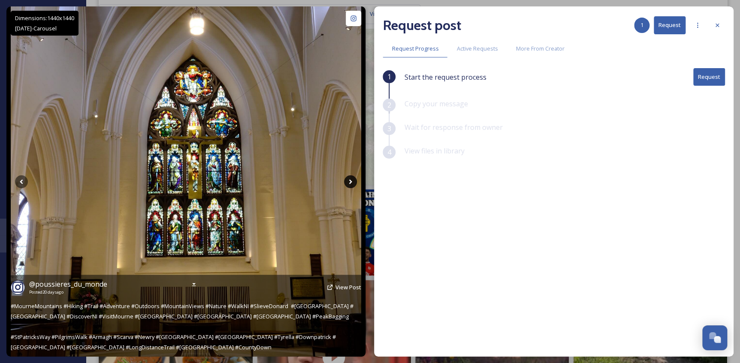
click at [348, 182] on icon at bounding box center [350, 181] width 13 height 13
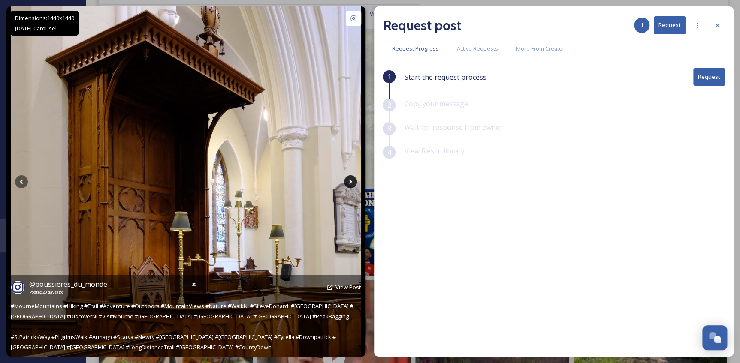
click at [348, 182] on icon at bounding box center [350, 181] width 13 height 13
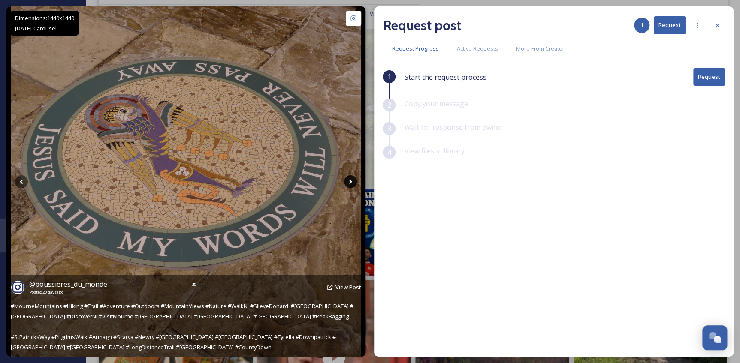
click at [348, 182] on icon at bounding box center [350, 181] width 13 height 13
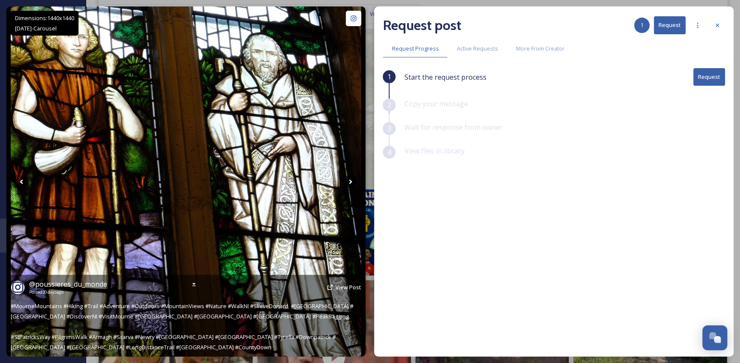
click at [348, 182] on icon at bounding box center [350, 181] width 13 height 13
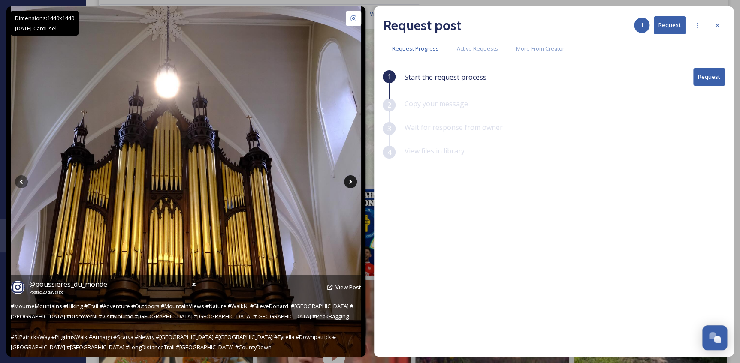
click at [348, 182] on icon at bounding box center [350, 181] width 13 height 13
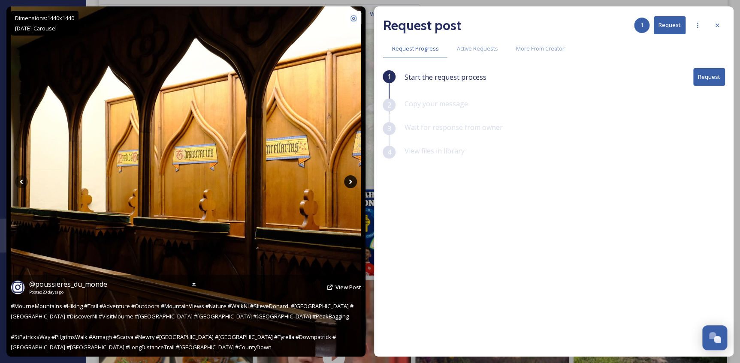
click at [348, 182] on icon at bounding box center [350, 181] width 13 height 13
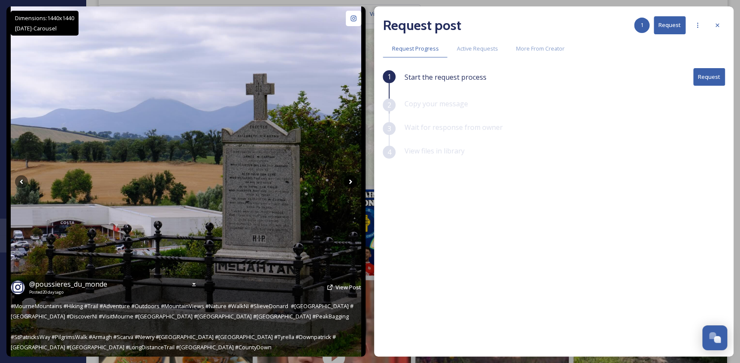
click at [348, 182] on icon at bounding box center [350, 181] width 13 height 13
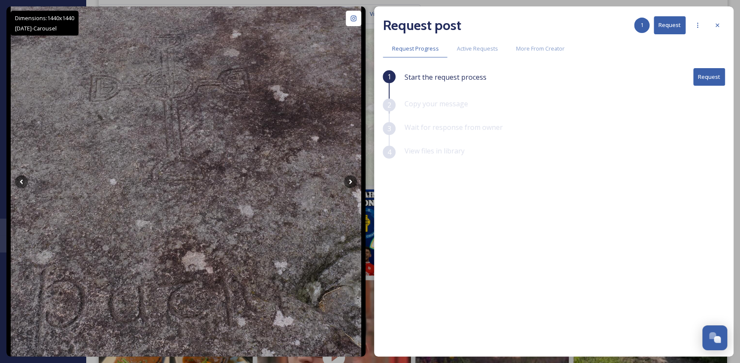
click at [714, 26] on icon at bounding box center [717, 25] width 7 height 7
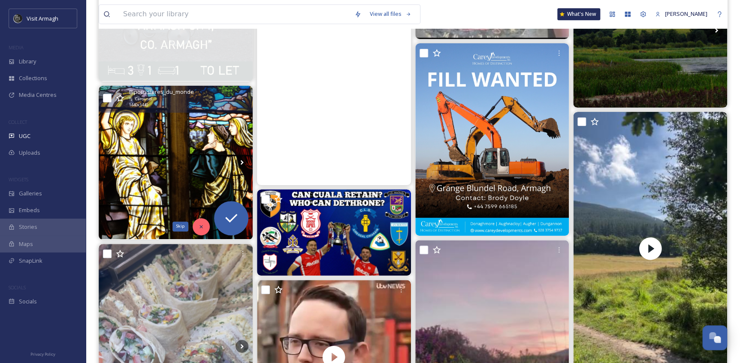
click at [197, 222] on div "Skip" at bounding box center [201, 226] width 17 height 17
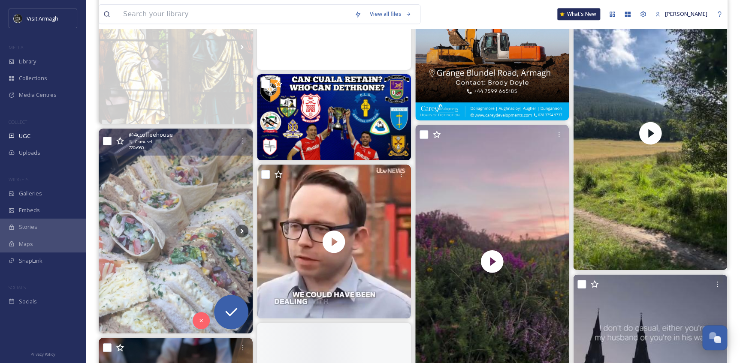
scroll to position [3591, 0]
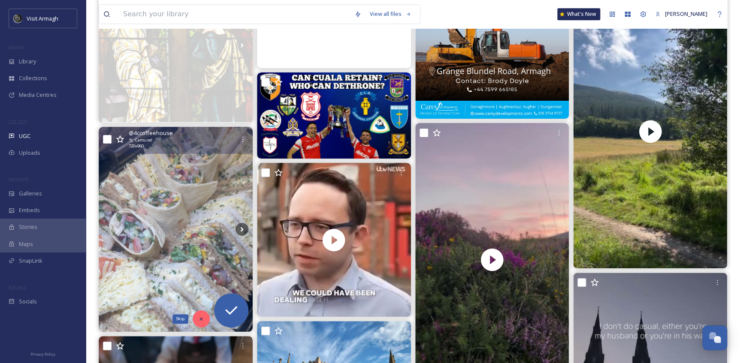
click at [201, 321] on icon at bounding box center [201, 319] width 6 height 6
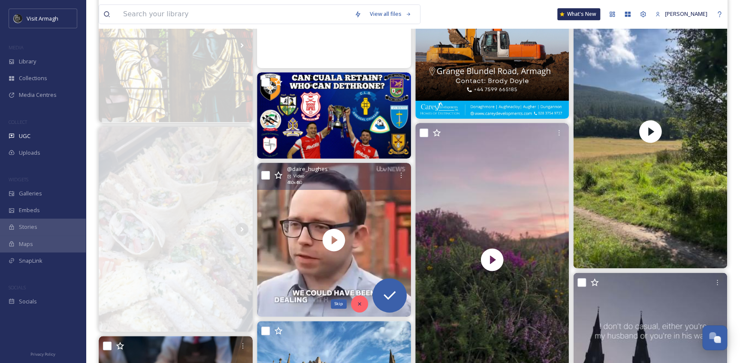
click at [360, 303] on icon at bounding box center [360, 304] width 6 height 6
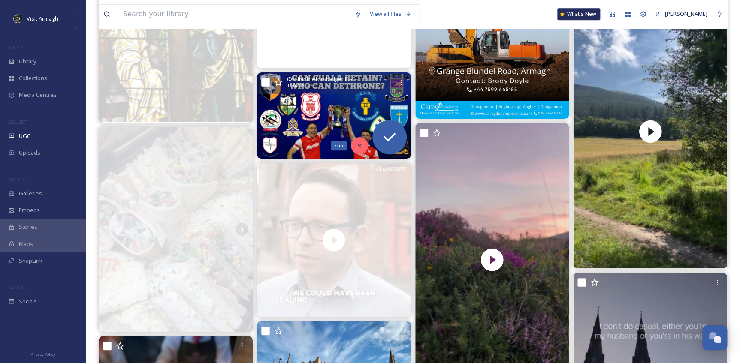
click at [360, 145] on icon at bounding box center [359, 145] width 3 height 3
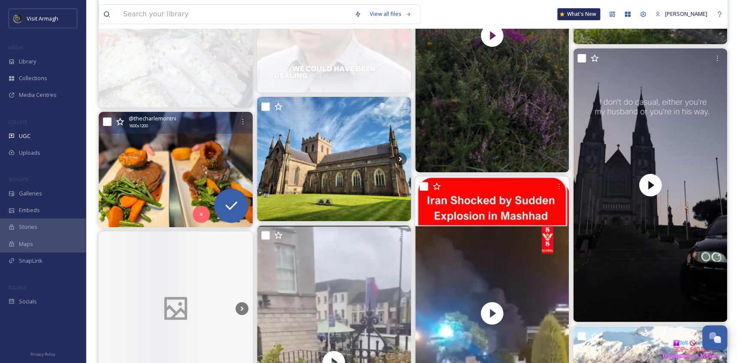
scroll to position [3825, 0]
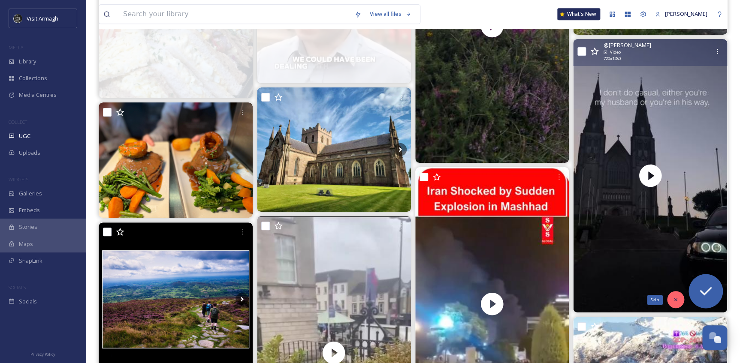
click at [674, 300] on icon at bounding box center [676, 300] width 6 height 6
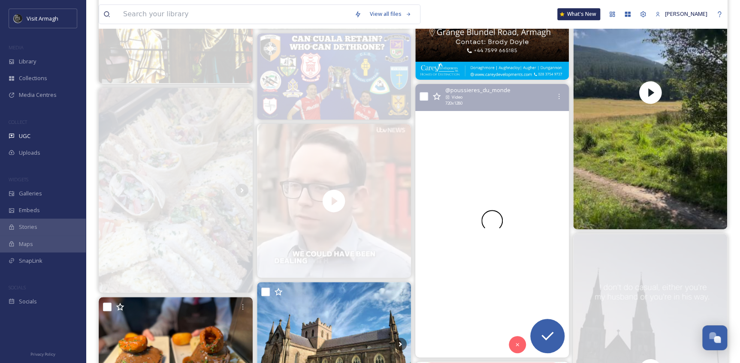
scroll to position [3747, 0]
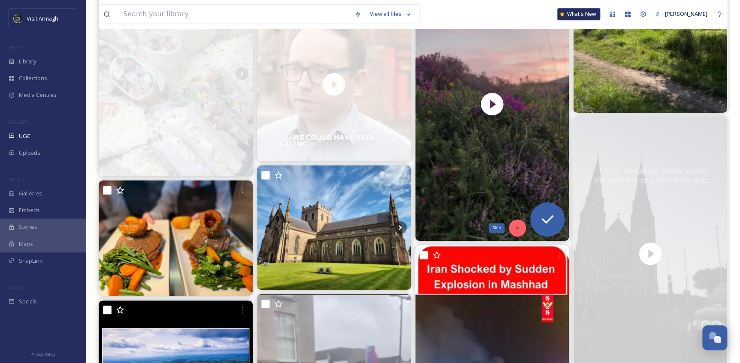
click at [512, 224] on div "Skip" at bounding box center [517, 228] width 17 height 17
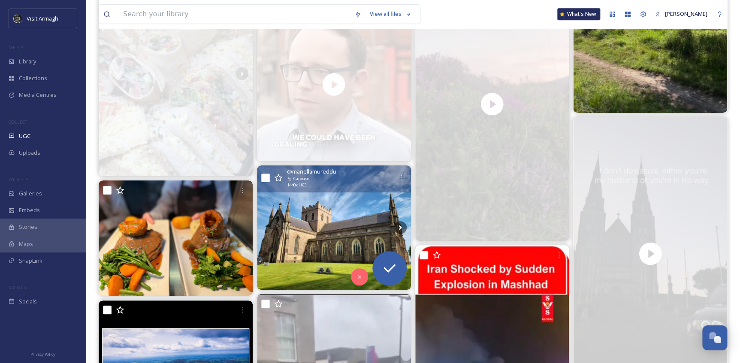
click at [325, 232] on img at bounding box center [334, 228] width 154 height 124
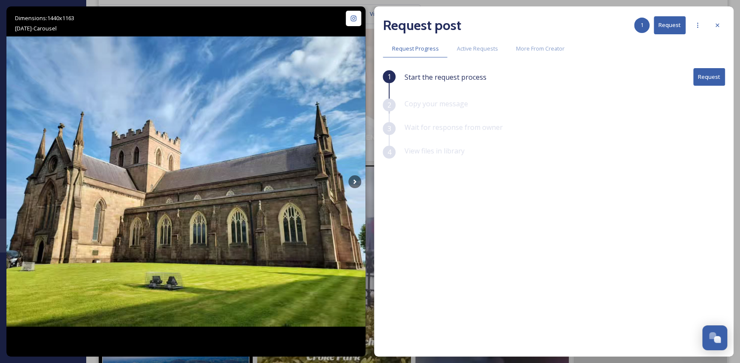
click at [725, 18] on div "Request post 1 Request" at bounding box center [554, 25] width 342 height 21
click at [722, 23] on div at bounding box center [717, 25] width 15 height 15
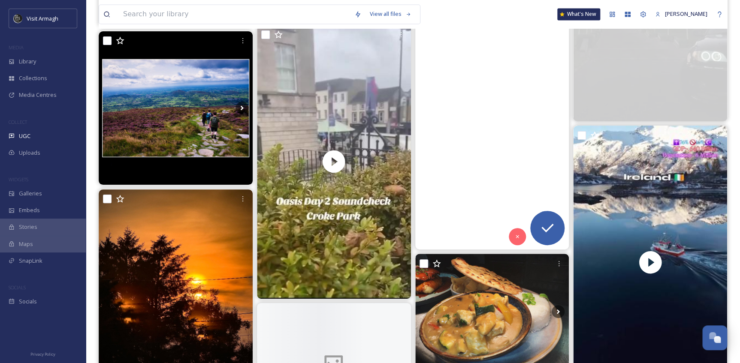
scroll to position [4020, 0]
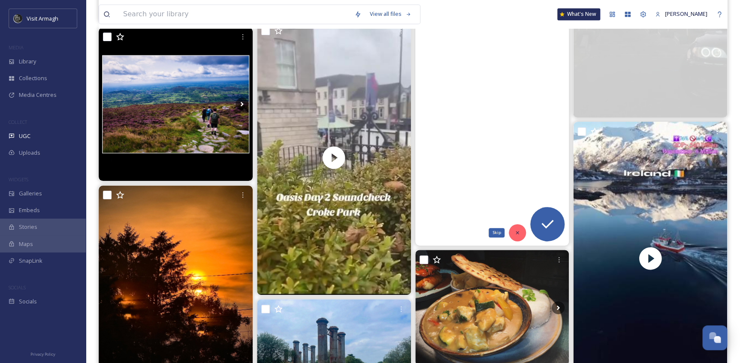
click at [517, 233] on icon at bounding box center [517, 232] width 3 height 3
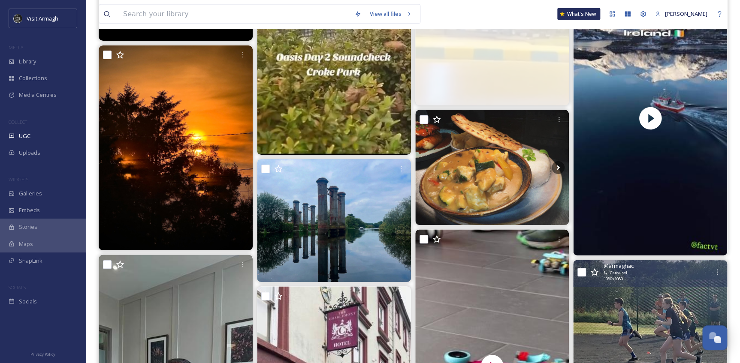
scroll to position [4176, 0]
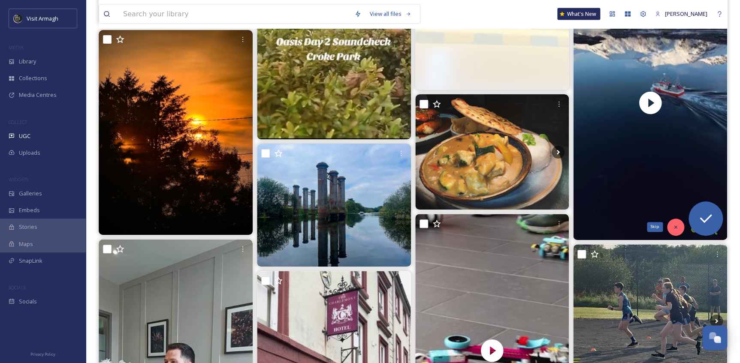
click at [676, 229] on icon at bounding box center [676, 227] width 6 height 6
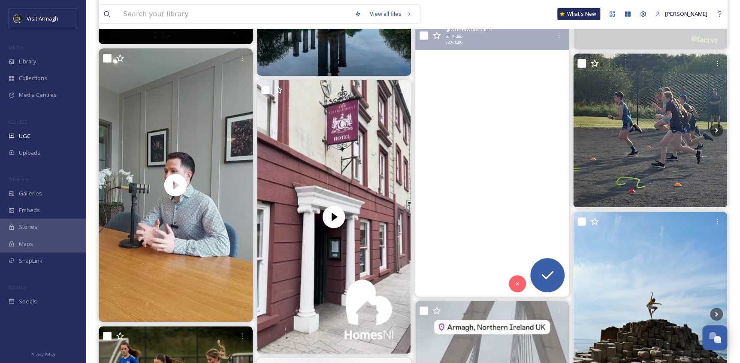
scroll to position [4371, 0]
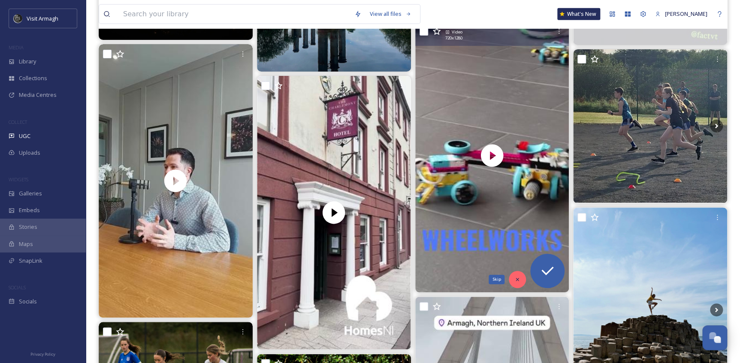
click at [517, 275] on div "Skip" at bounding box center [517, 279] width 17 height 17
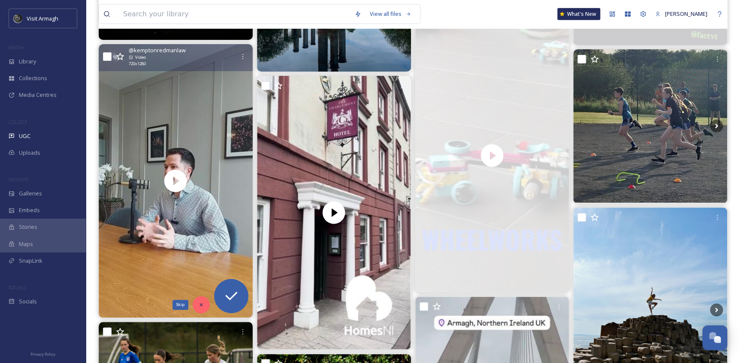
click at [201, 306] on icon at bounding box center [201, 305] width 6 height 6
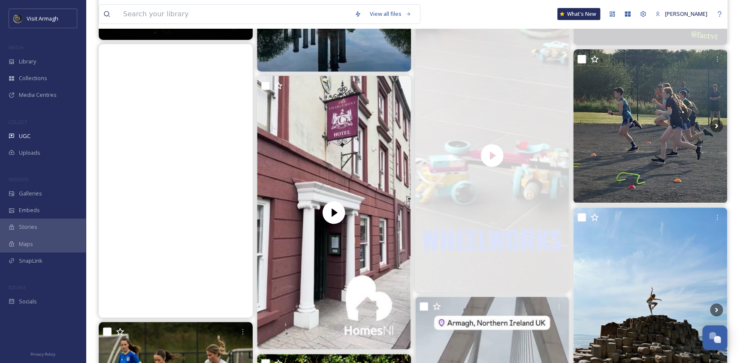
scroll to position [4176, 0]
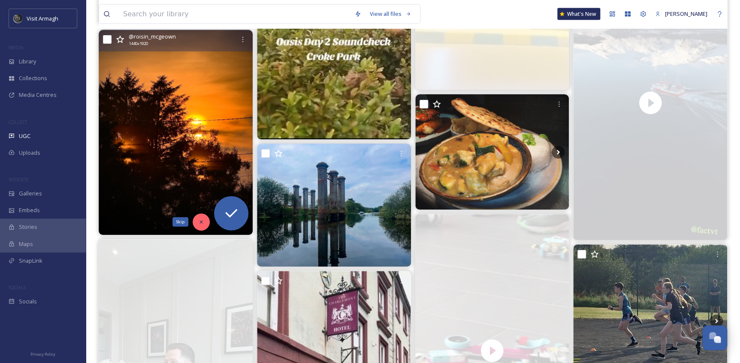
click at [201, 224] on icon at bounding box center [201, 222] width 6 height 6
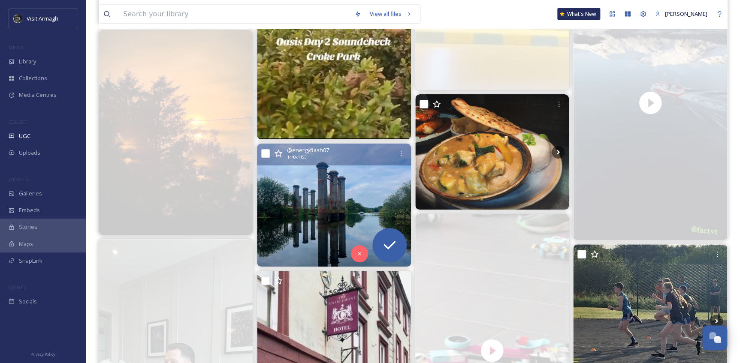
click at [313, 236] on img at bounding box center [334, 205] width 154 height 123
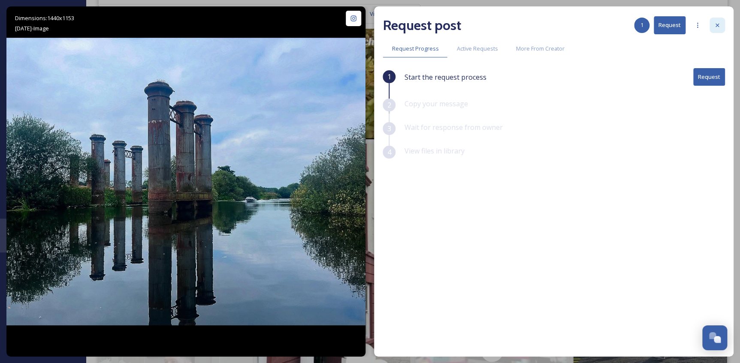
click at [713, 18] on div at bounding box center [717, 25] width 15 height 15
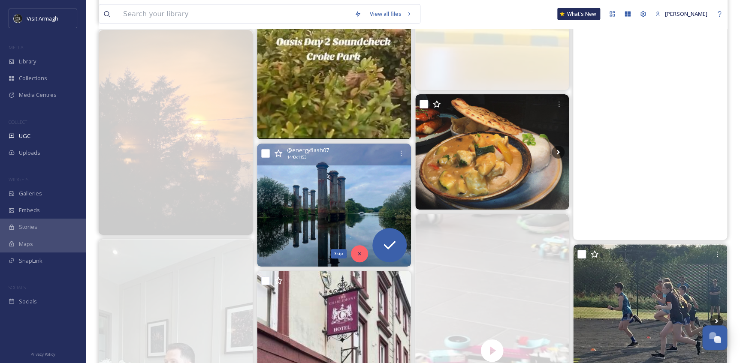
click at [360, 253] on icon at bounding box center [359, 254] width 3 height 3
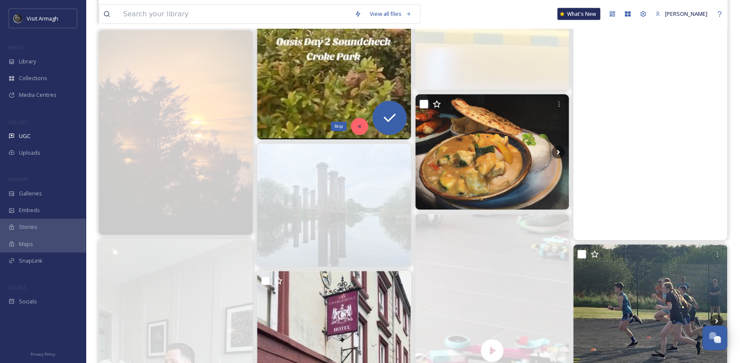
click at [355, 127] on div "Skip" at bounding box center [359, 126] width 17 height 17
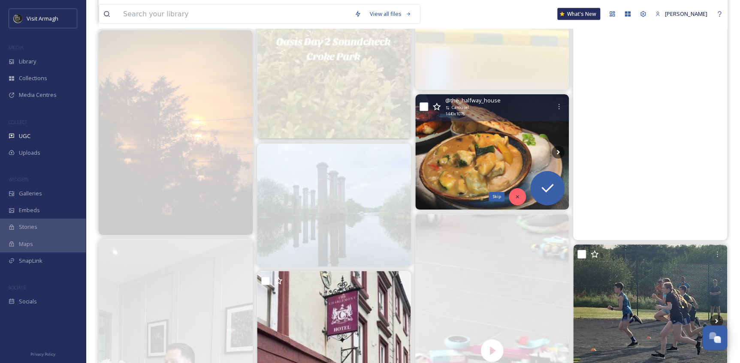
click at [517, 200] on div "Skip" at bounding box center [517, 196] width 17 height 17
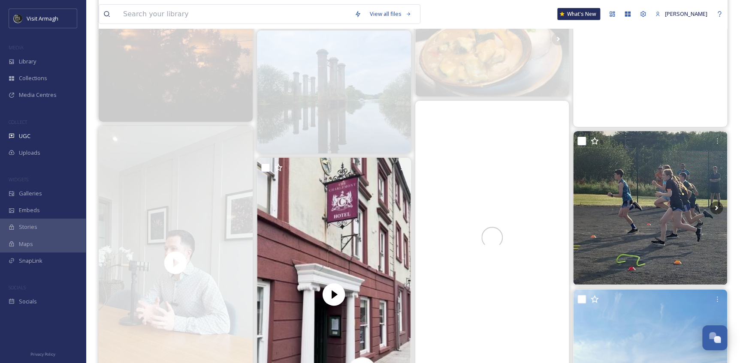
scroll to position [4293, 0]
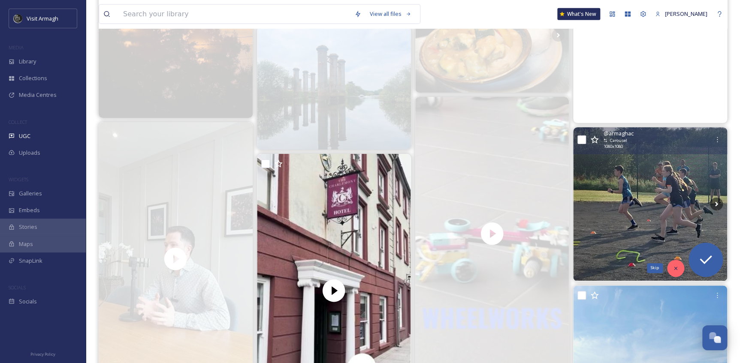
click at [676, 264] on div "Skip" at bounding box center [675, 268] width 17 height 17
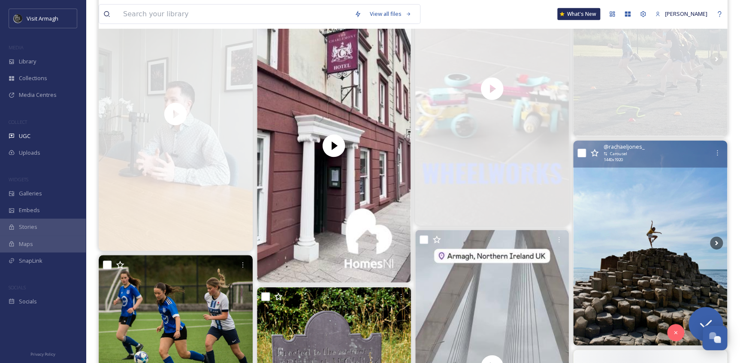
scroll to position [4488, 0]
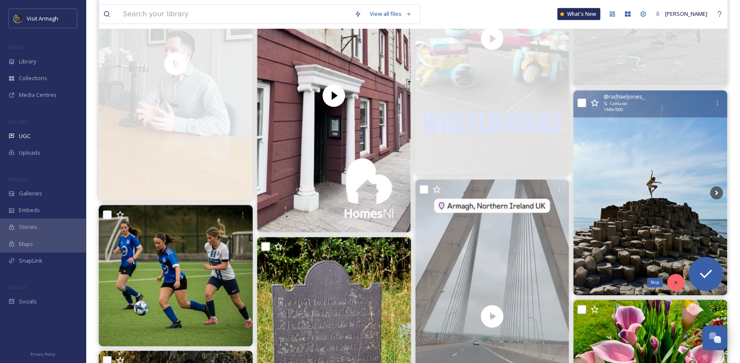
click at [673, 278] on div "Skip" at bounding box center [675, 282] width 17 height 17
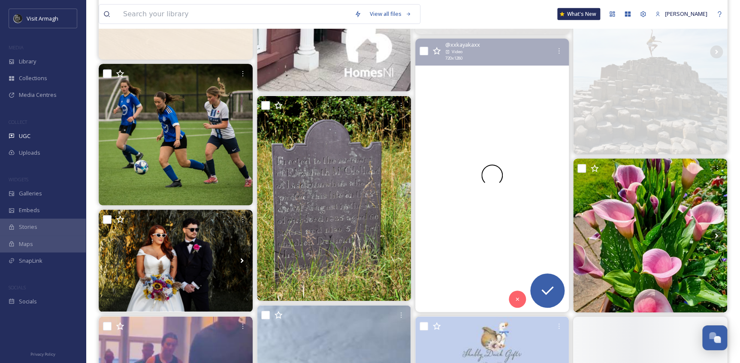
scroll to position [4683, 0]
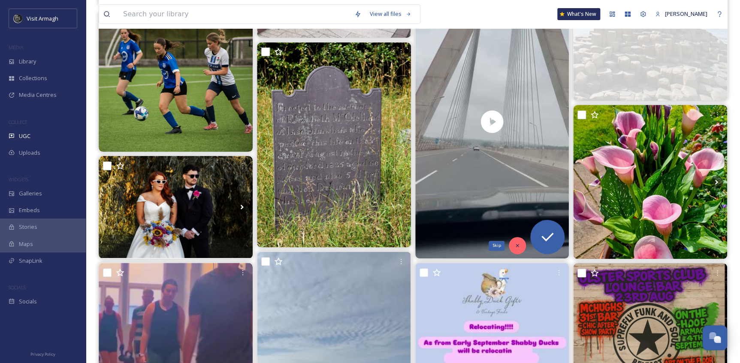
click at [519, 245] on icon at bounding box center [517, 246] width 6 height 6
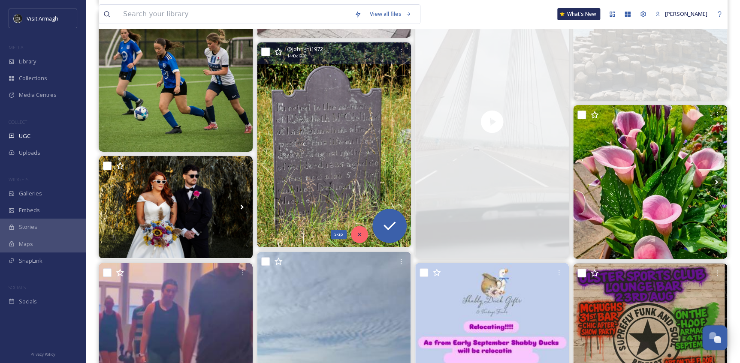
click at [356, 236] on div "Skip" at bounding box center [359, 234] width 17 height 17
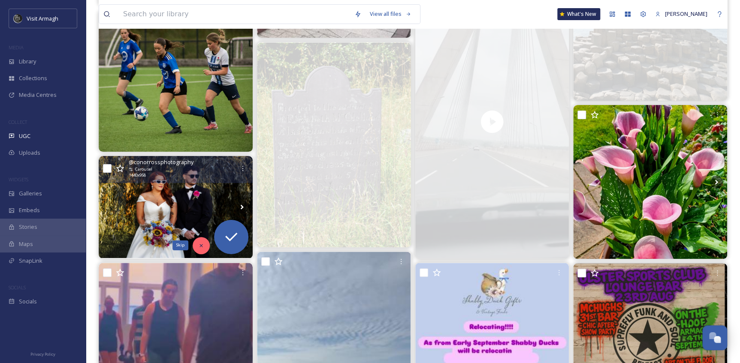
click at [198, 243] on icon at bounding box center [201, 246] width 6 height 6
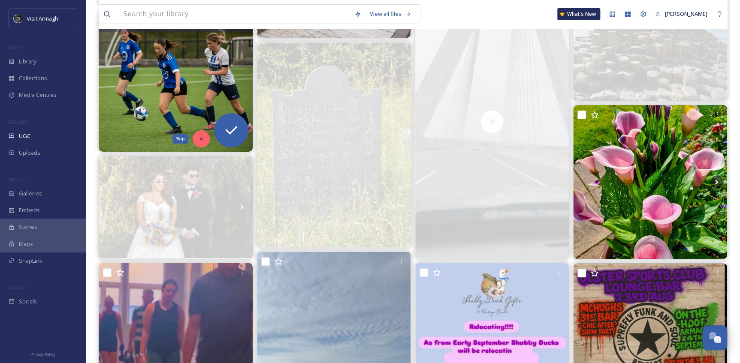
click at [200, 136] on icon at bounding box center [201, 139] width 6 height 6
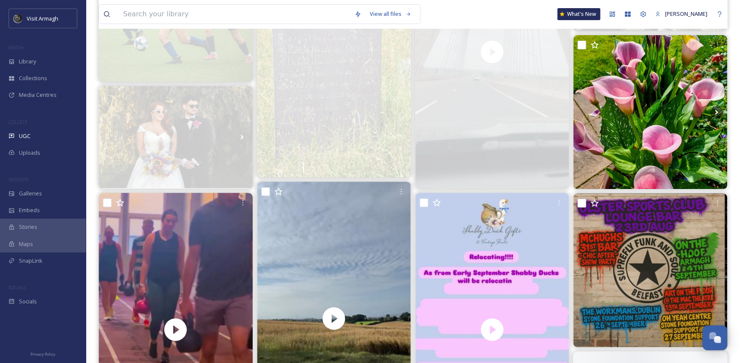
scroll to position [4878, 0]
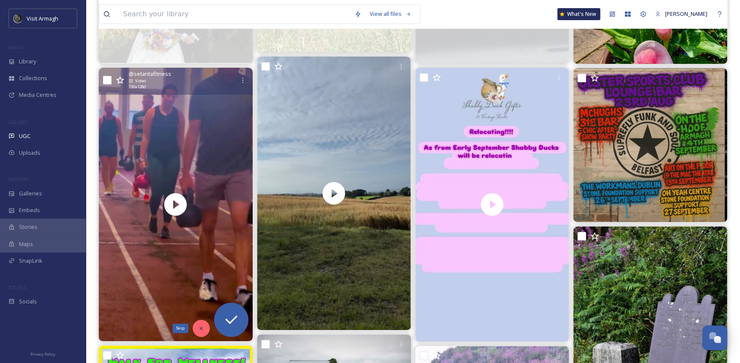
click at [200, 330] on icon at bounding box center [201, 328] width 3 height 3
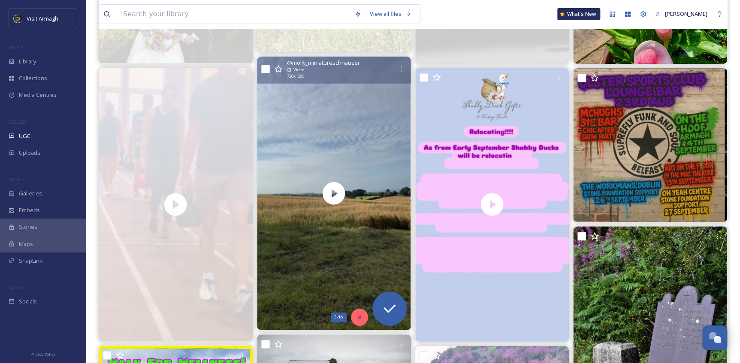
click at [353, 318] on div "Skip" at bounding box center [359, 317] width 17 height 17
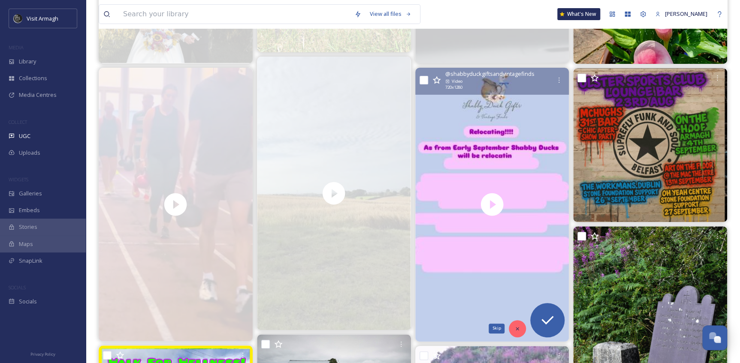
click at [512, 329] on div "Skip" at bounding box center [517, 329] width 17 height 17
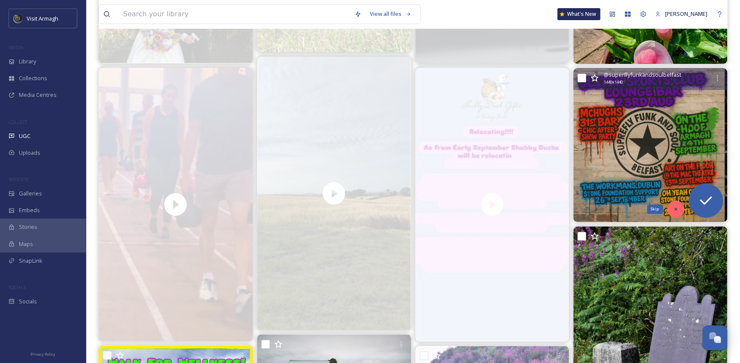
click at [673, 211] on icon at bounding box center [676, 209] width 6 height 6
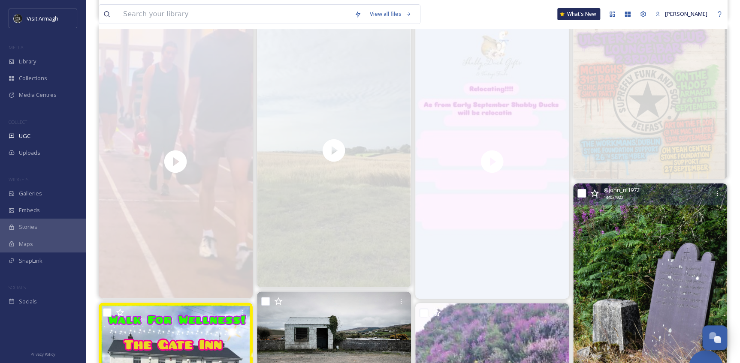
scroll to position [5034, 0]
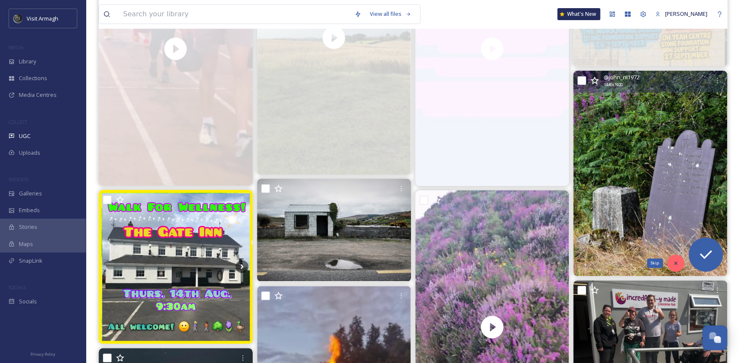
click at [674, 263] on icon at bounding box center [676, 263] width 6 height 6
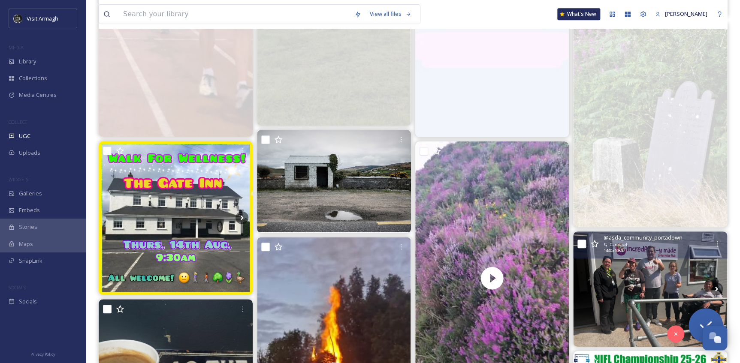
scroll to position [5190, 0]
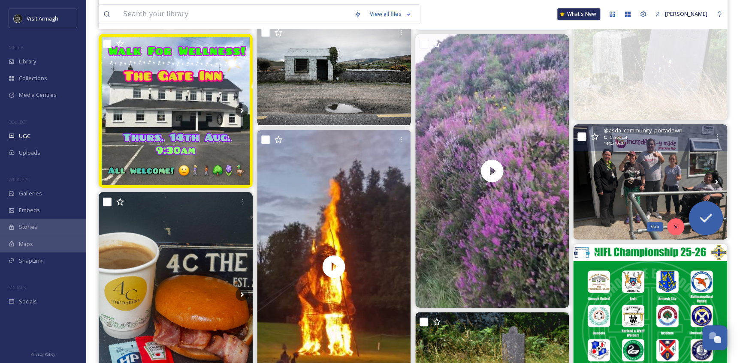
click at [673, 228] on icon at bounding box center [676, 227] width 6 height 6
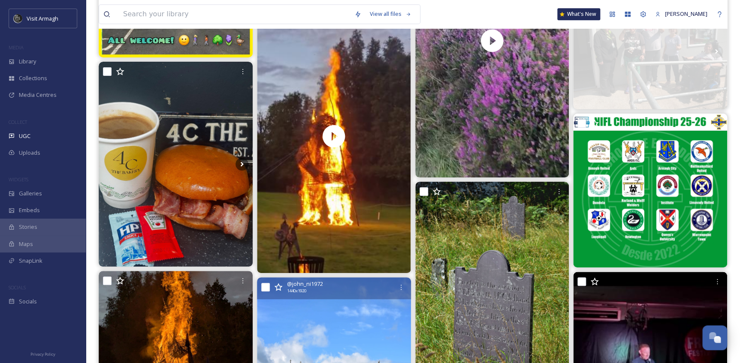
scroll to position [5346, 0]
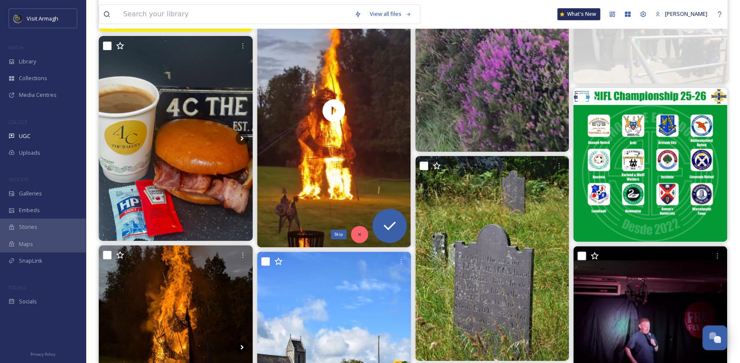
click at [353, 233] on div "Skip" at bounding box center [359, 234] width 17 height 17
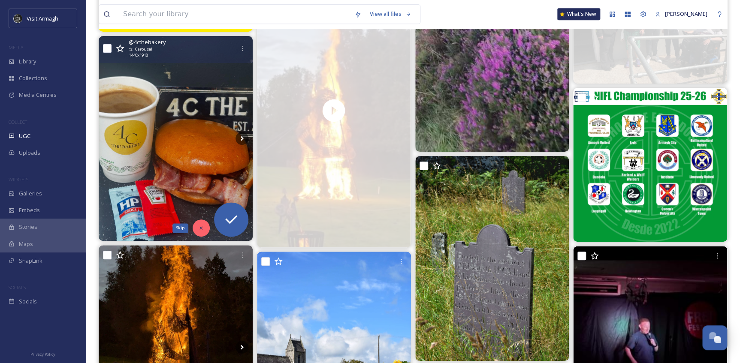
click at [201, 230] on icon at bounding box center [201, 228] width 6 height 6
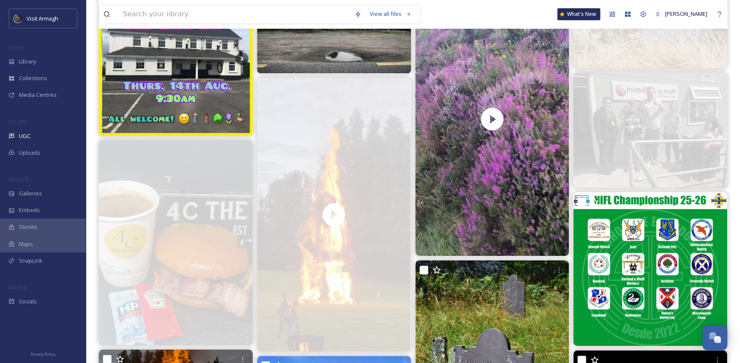
scroll to position [5190, 0]
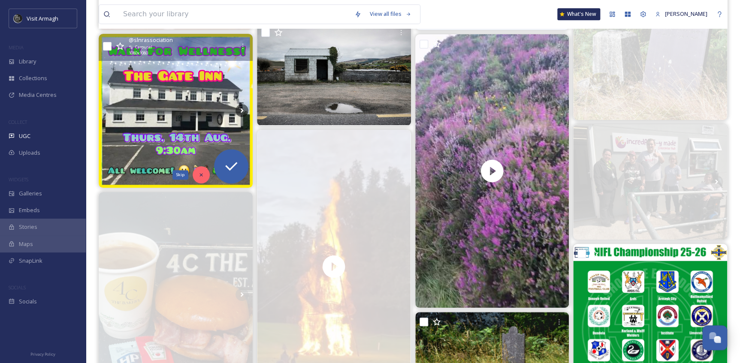
click at [198, 171] on div "Skip" at bounding box center [201, 174] width 17 height 17
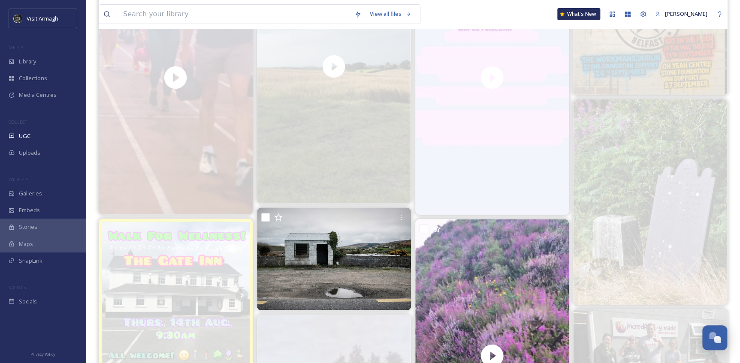
scroll to position [4995, 0]
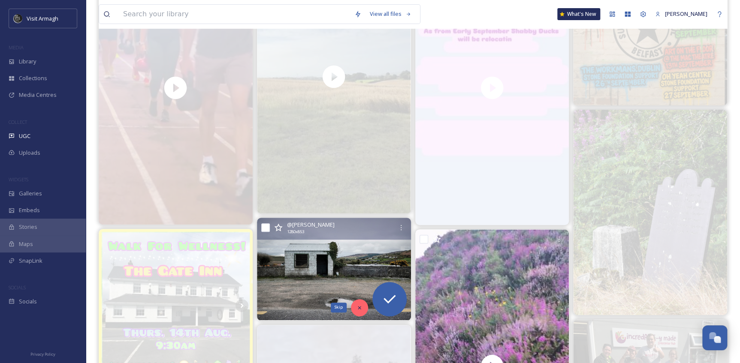
click at [355, 307] on div "Skip" at bounding box center [359, 308] width 17 height 17
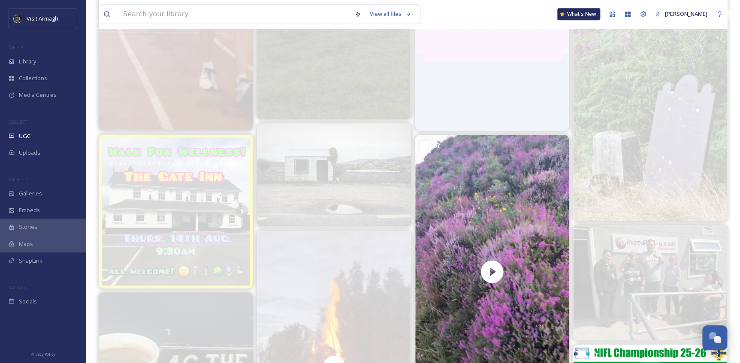
scroll to position [5190, 0]
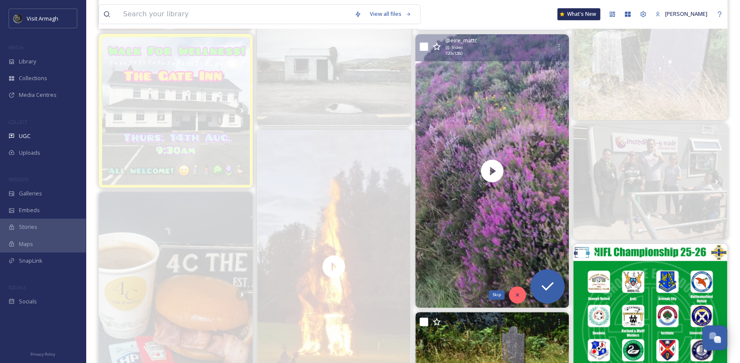
click at [512, 292] on div "Skip" at bounding box center [517, 295] width 17 height 17
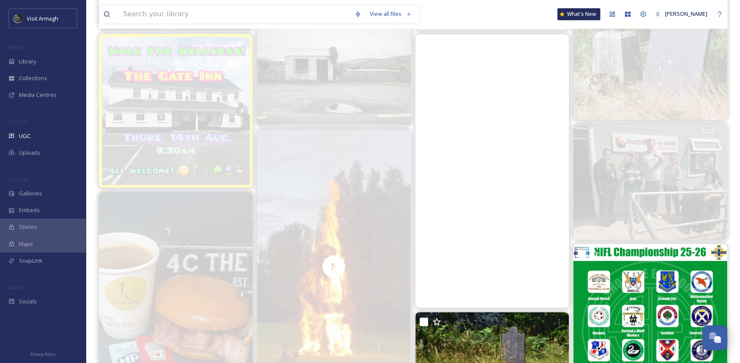
scroll to position [5385, 0]
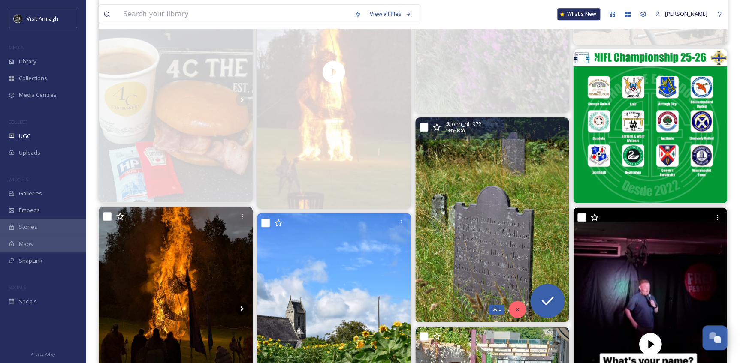
click at [514, 310] on icon at bounding box center [517, 310] width 6 height 6
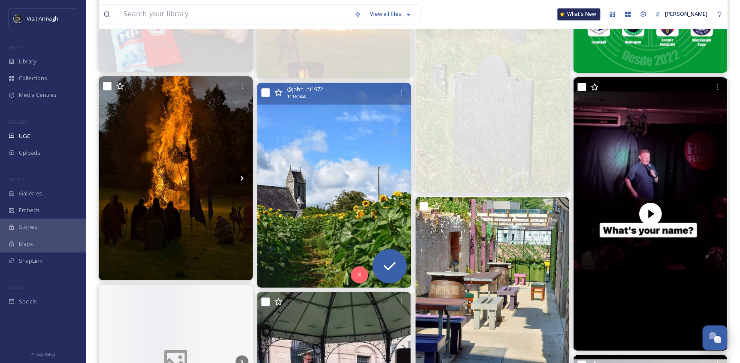
scroll to position [5541, 0]
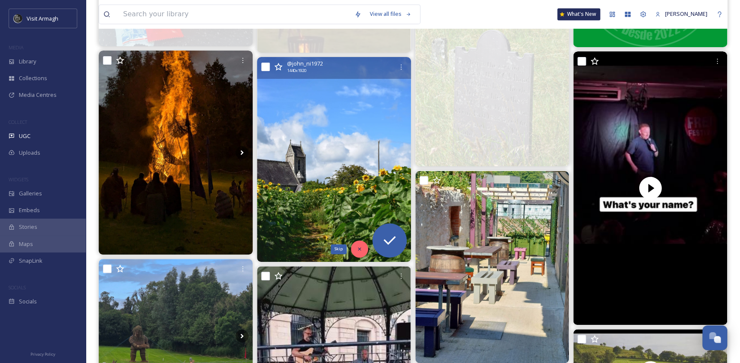
click at [357, 247] on icon at bounding box center [360, 249] width 6 height 6
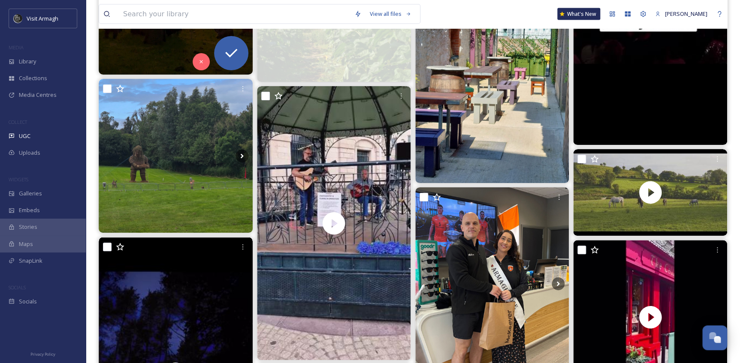
scroll to position [5736, 0]
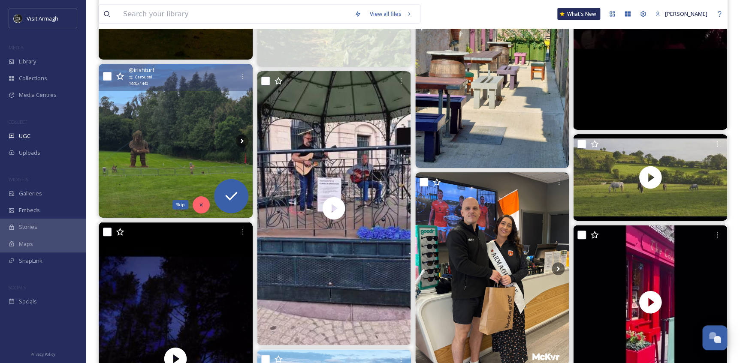
click at [203, 208] on icon at bounding box center [201, 205] width 6 height 6
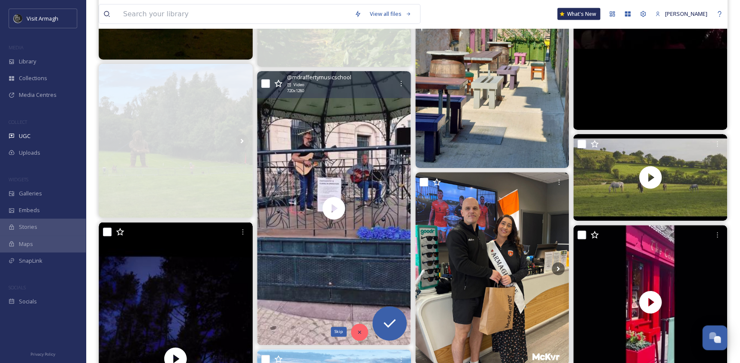
click at [358, 327] on div "Skip" at bounding box center [359, 332] width 17 height 17
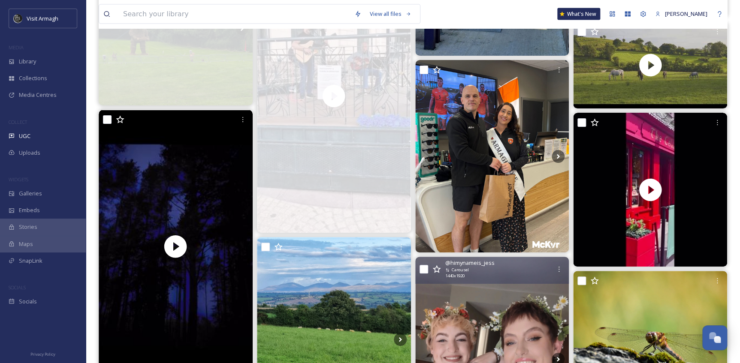
scroll to position [5853, 0]
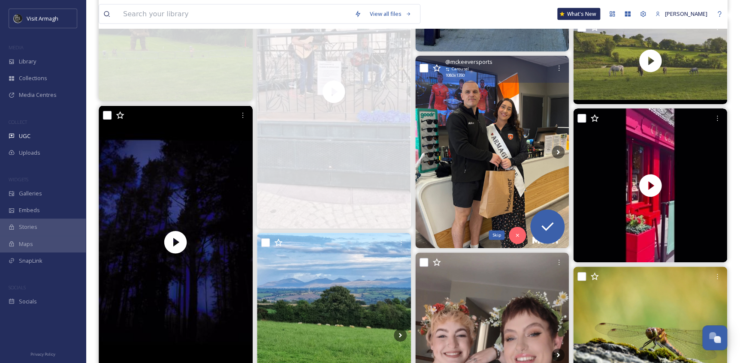
drag, startPoint x: 515, startPoint y: 236, endPoint x: 523, endPoint y: 237, distance: 8.6
click at [515, 236] on icon at bounding box center [517, 236] width 6 height 6
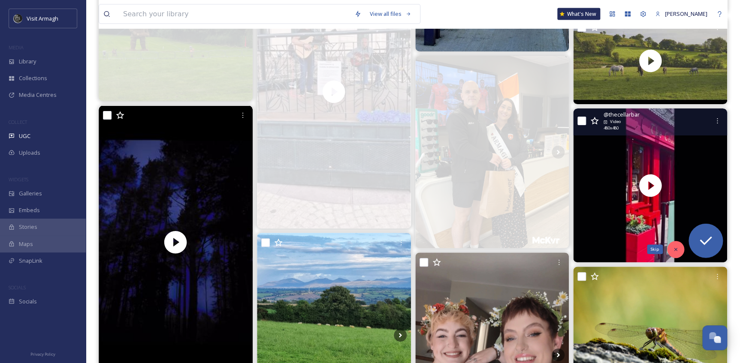
click at [673, 250] on icon at bounding box center [676, 250] width 6 height 6
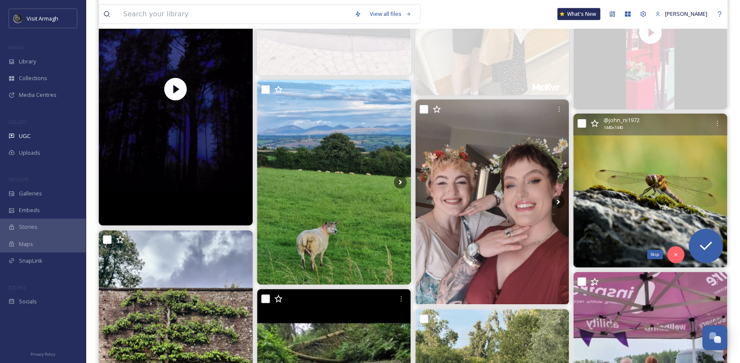
scroll to position [6009, 0]
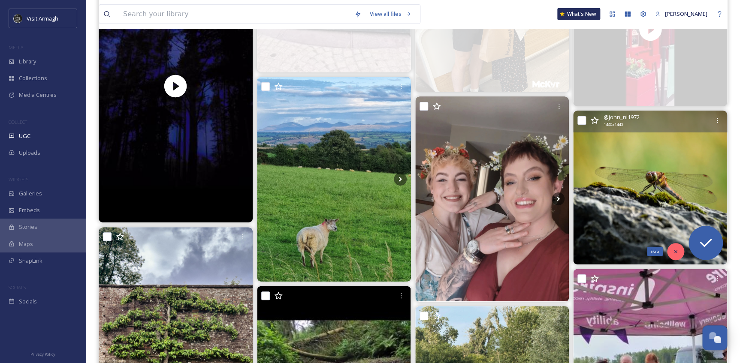
click at [674, 247] on div "Skip" at bounding box center [675, 251] width 17 height 17
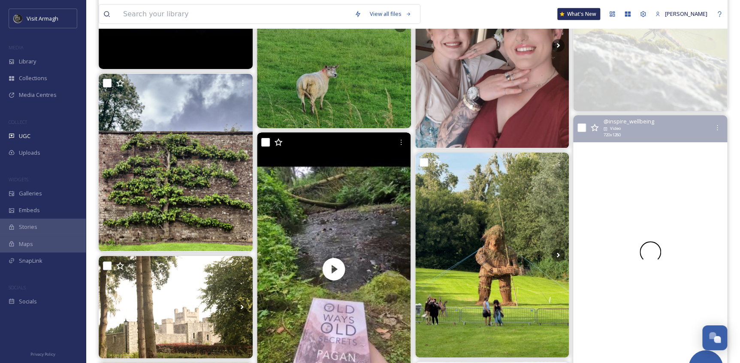
scroll to position [6166, 0]
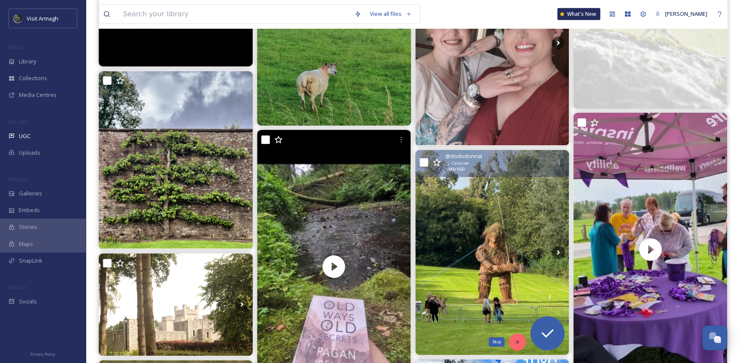
click at [514, 344] on icon at bounding box center [517, 342] width 6 height 6
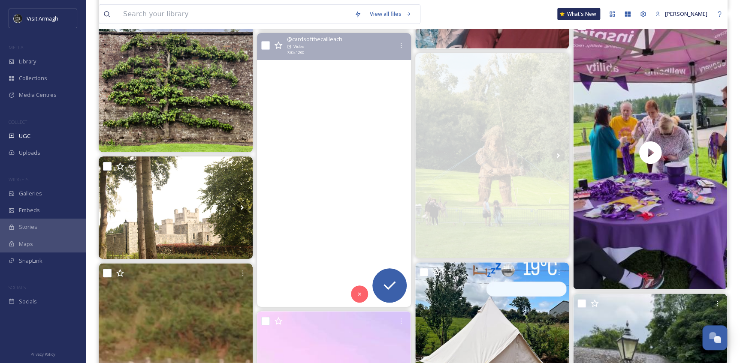
scroll to position [6282, 0]
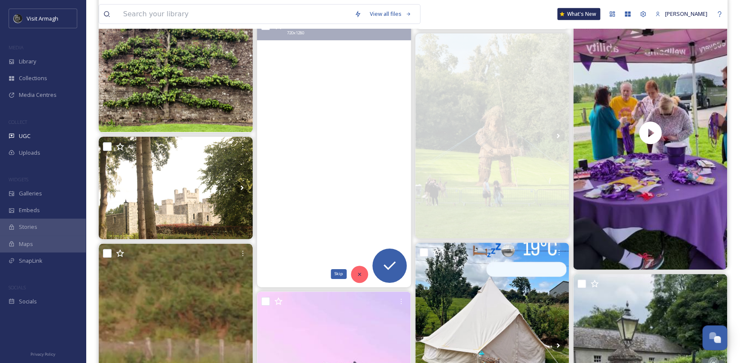
click at [357, 272] on icon at bounding box center [360, 275] width 6 height 6
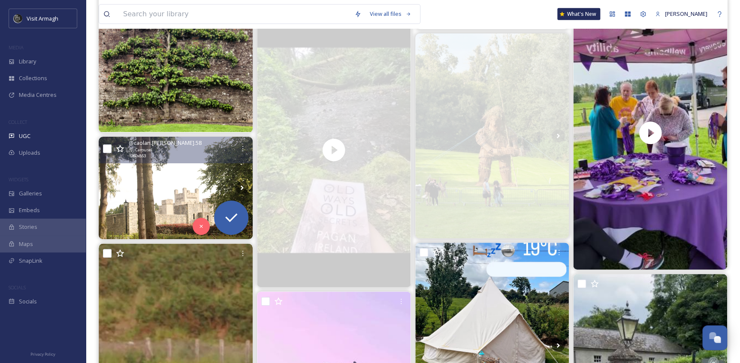
click at [169, 187] on img at bounding box center [176, 188] width 154 height 103
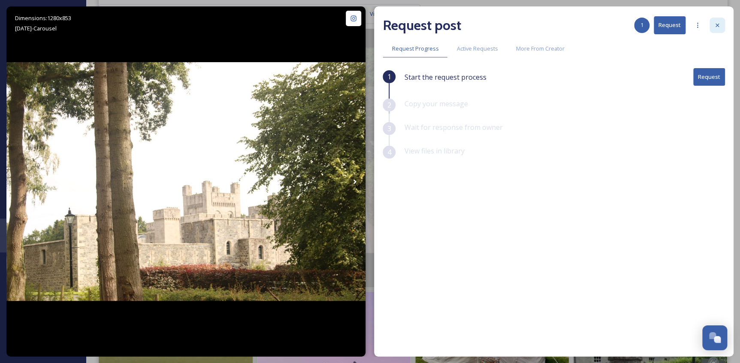
click at [717, 26] on icon at bounding box center [717, 25] width 7 height 7
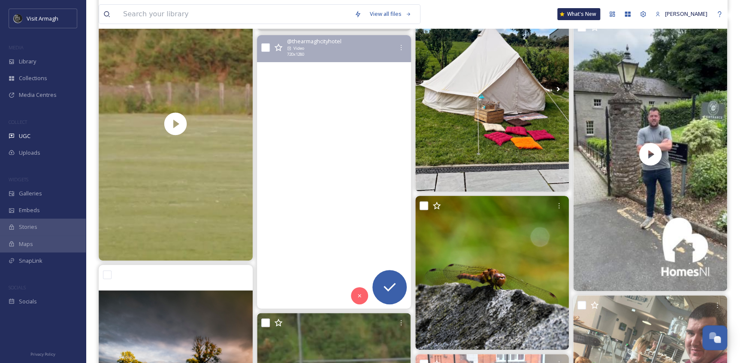
scroll to position [6634, 0]
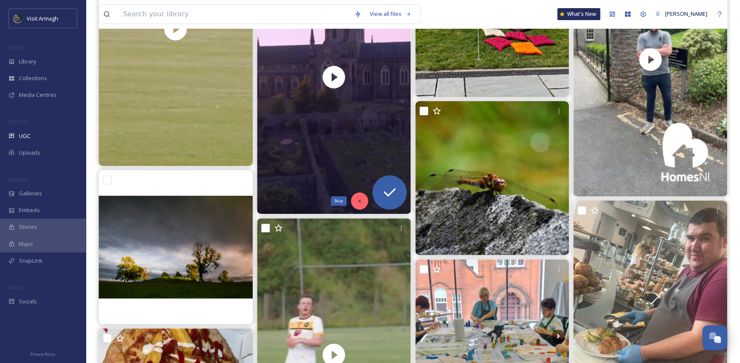
click at [355, 200] on div "Skip" at bounding box center [359, 201] width 17 height 17
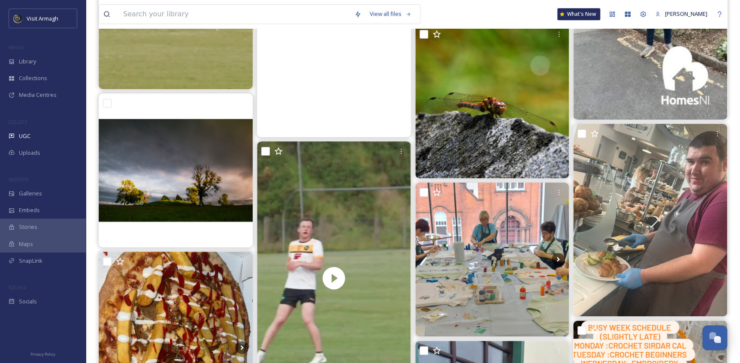
scroll to position [6828, 0]
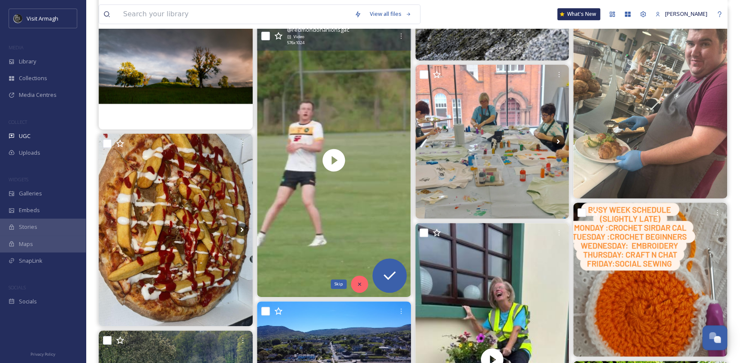
click at [357, 287] on icon at bounding box center [360, 284] width 6 height 6
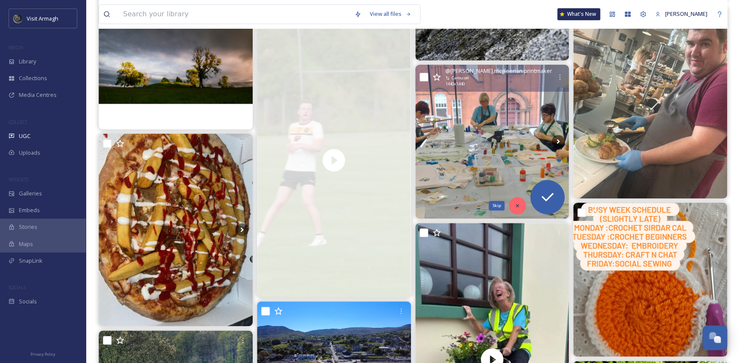
click at [517, 203] on icon at bounding box center [517, 206] width 6 height 6
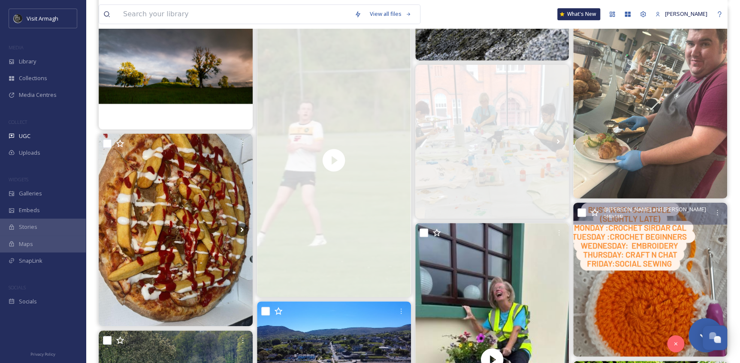
scroll to position [6946, 0]
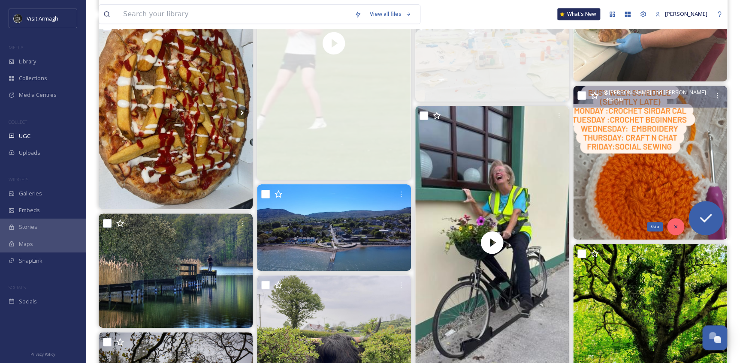
click at [672, 227] on div "Skip" at bounding box center [675, 226] width 17 height 17
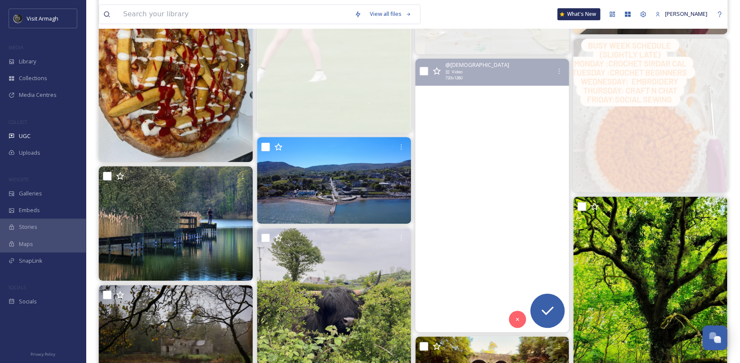
scroll to position [7101, 0]
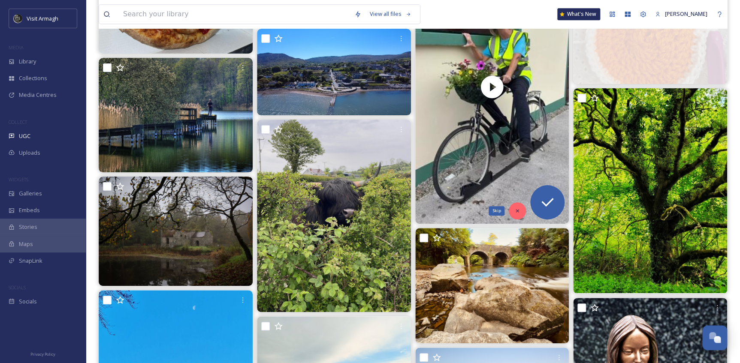
click at [515, 213] on icon at bounding box center [517, 211] width 6 height 6
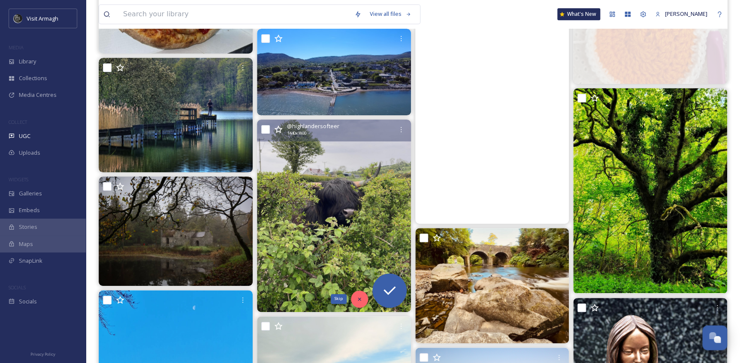
click at [358, 300] on icon at bounding box center [360, 299] width 6 height 6
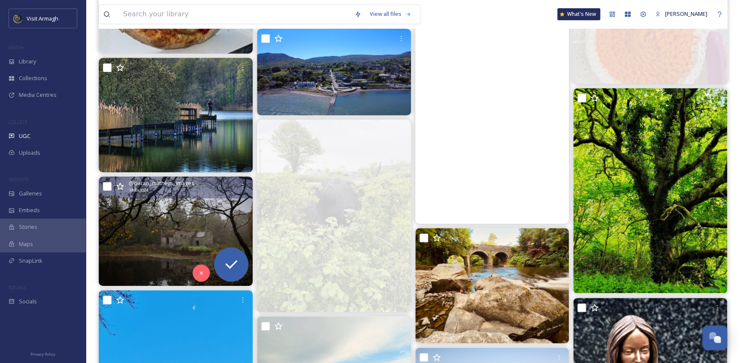
click at [149, 236] on img at bounding box center [176, 231] width 154 height 109
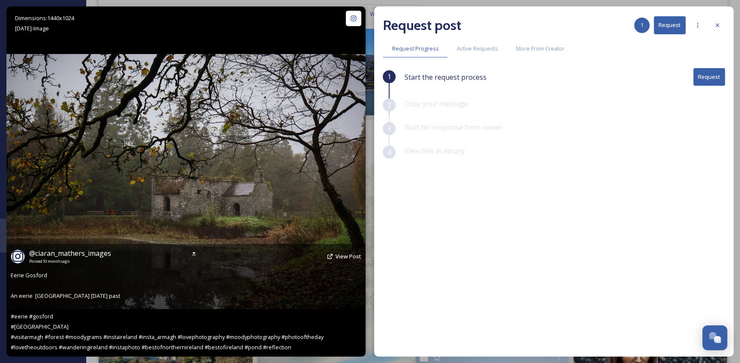
click at [269, 302] on div "@ ciaran_mathers_images Posted [DATE] View Post Eerie Gosford An eerie [GEOGRAP…" at bounding box center [185, 300] width 359 height 113
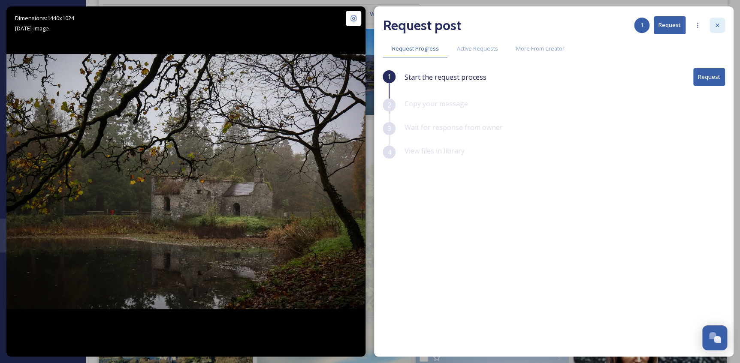
click at [722, 24] on div at bounding box center [717, 25] width 15 height 15
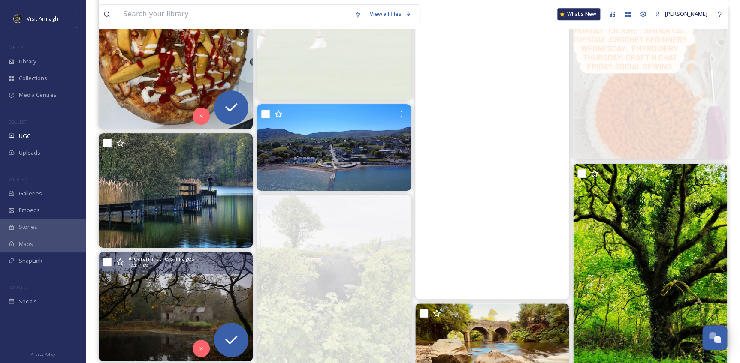
scroll to position [7024, 0]
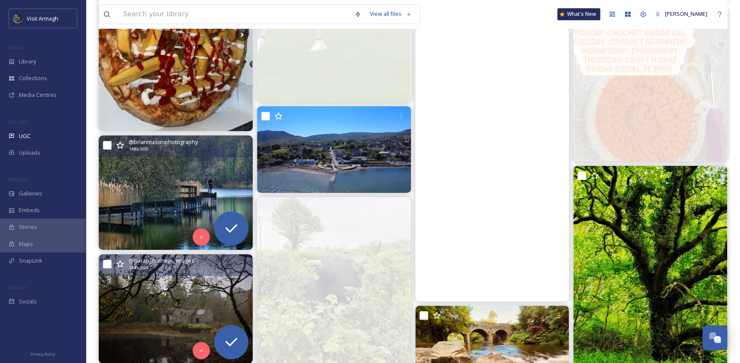
click at [133, 200] on img at bounding box center [176, 193] width 154 height 115
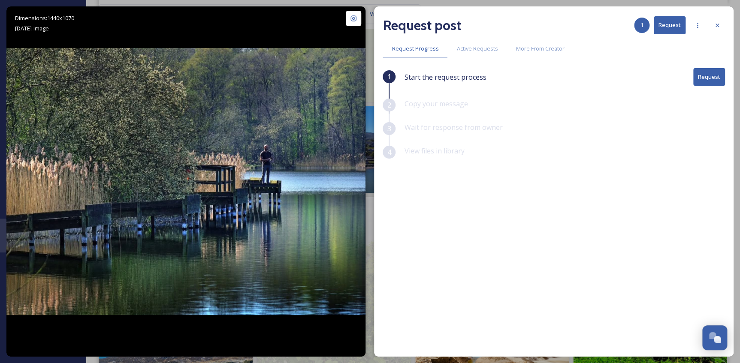
click at [720, 25] on icon at bounding box center [717, 25] width 7 height 7
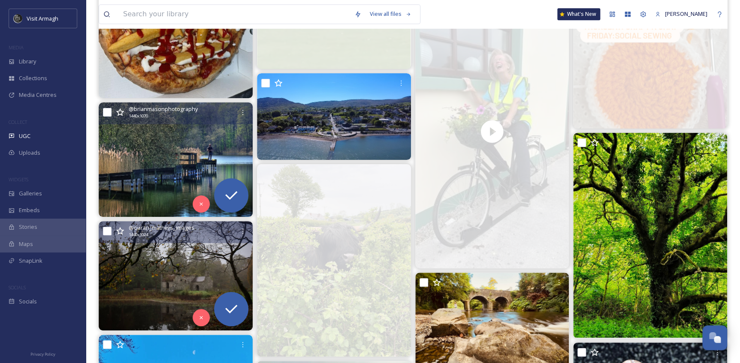
scroll to position [7101, 0]
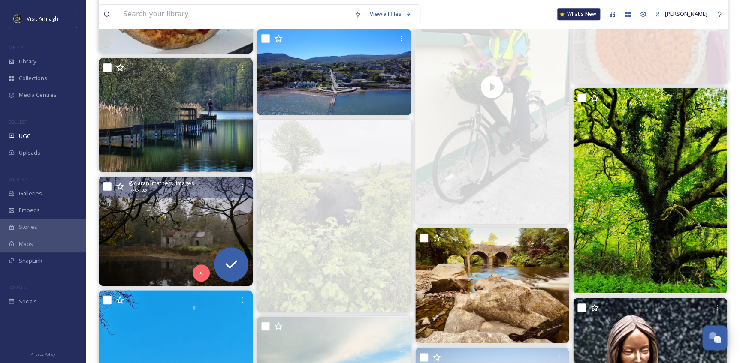
click at [129, 239] on img at bounding box center [176, 231] width 154 height 109
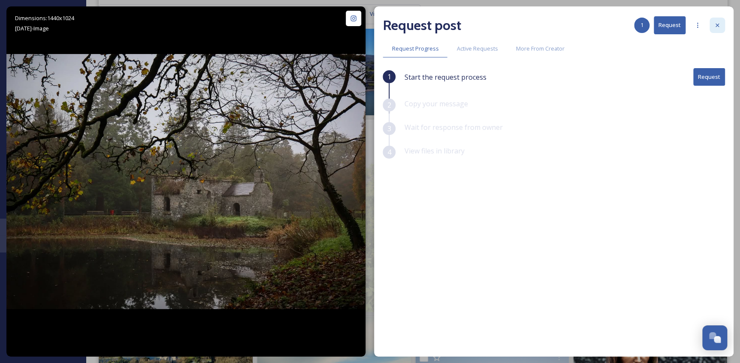
click at [722, 28] on div at bounding box center [717, 25] width 15 height 15
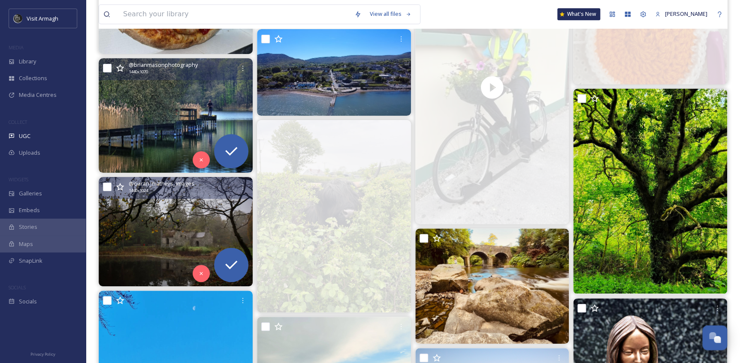
scroll to position [7101, 0]
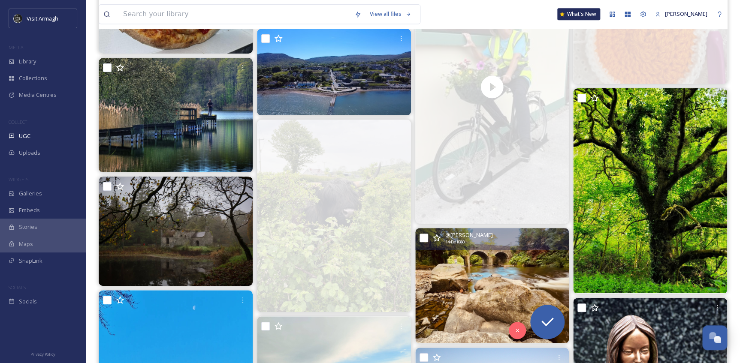
click at [483, 284] on img at bounding box center [492, 285] width 154 height 115
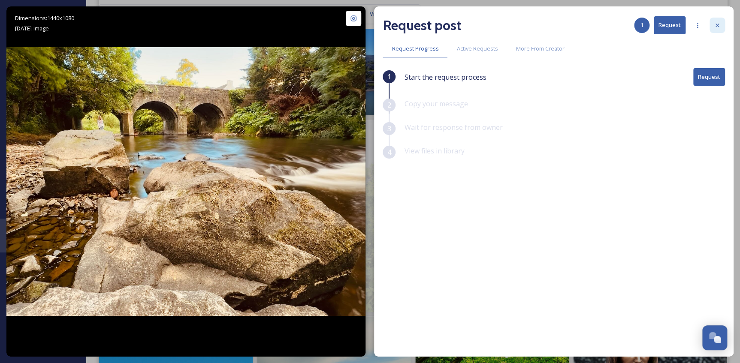
click at [720, 26] on icon at bounding box center [717, 25] width 7 height 7
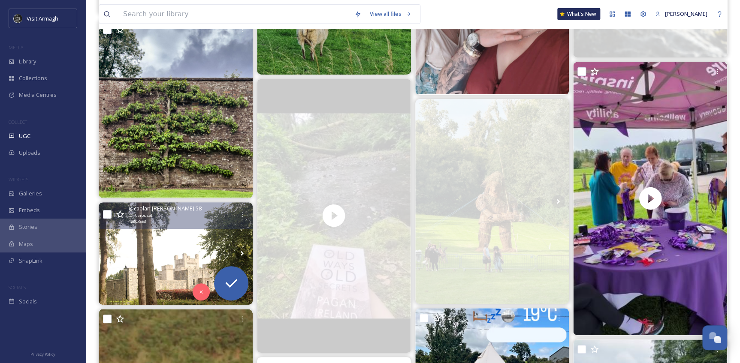
scroll to position [6126, 0]
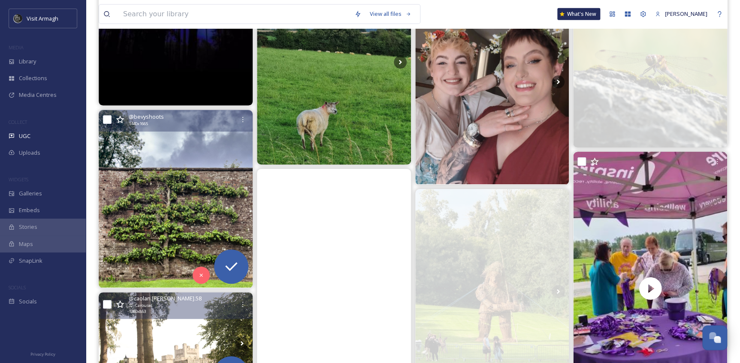
click at [175, 216] on img at bounding box center [176, 199] width 154 height 178
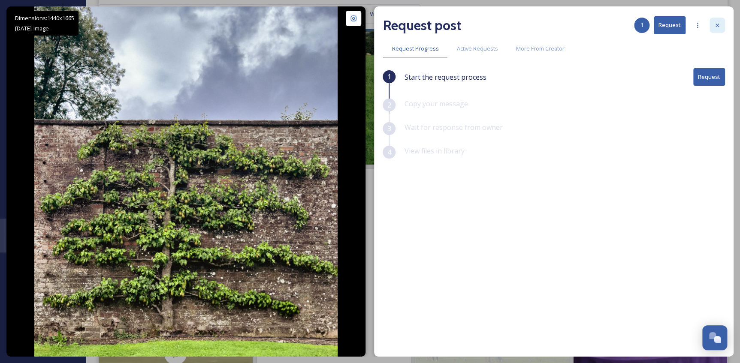
click at [715, 22] on icon at bounding box center [717, 25] width 7 height 7
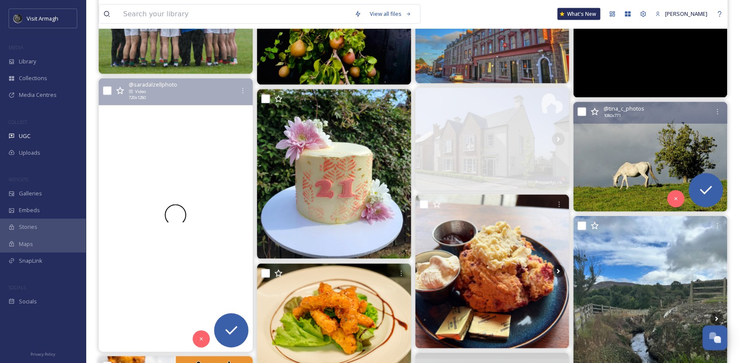
scroll to position [860, 0]
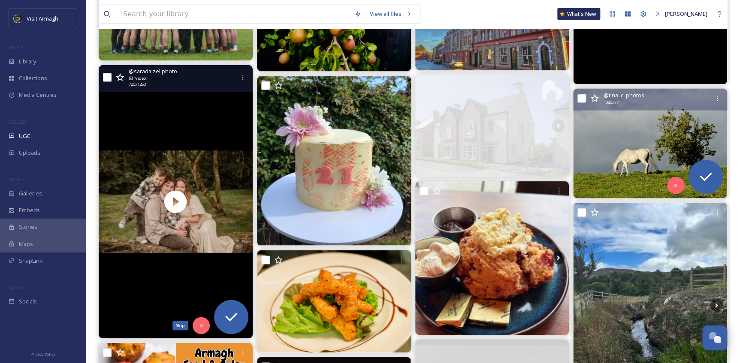
click at [198, 325] on icon at bounding box center [201, 326] width 6 height 6
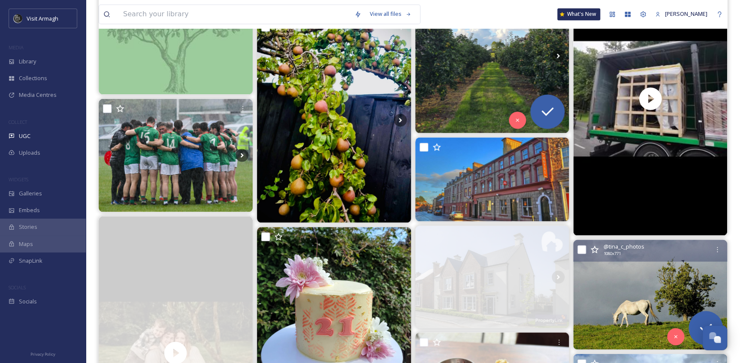
scroll to position [704, 0]
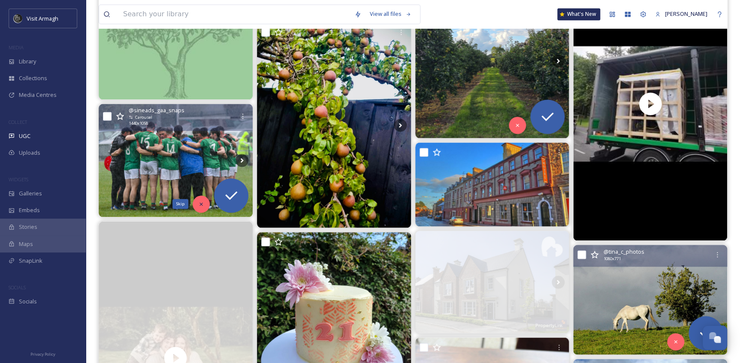
click at [199, 203] on icon at bounding box center [201, 204] width 6 height 6
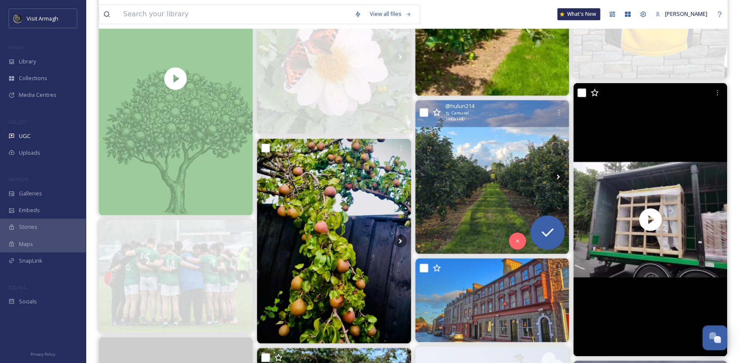
scroll to position [665, 0]
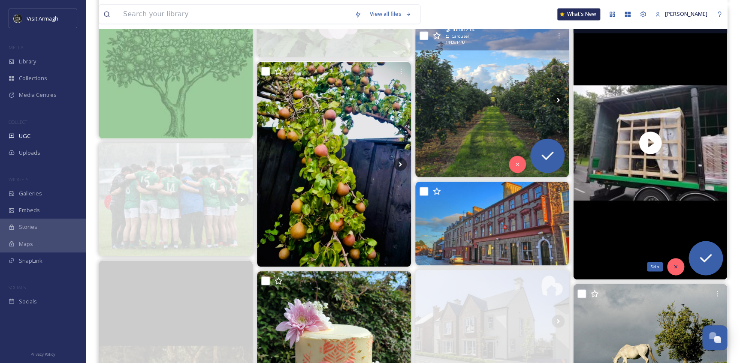
click at [674, 263] on div "Skip" at bounding box center [675, 266] width 17 height 17
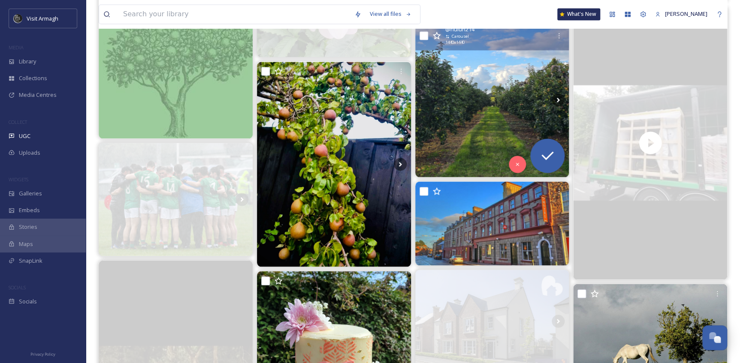
click at [446, 108] on img at bounding box center [492, 100] width 154 height 154
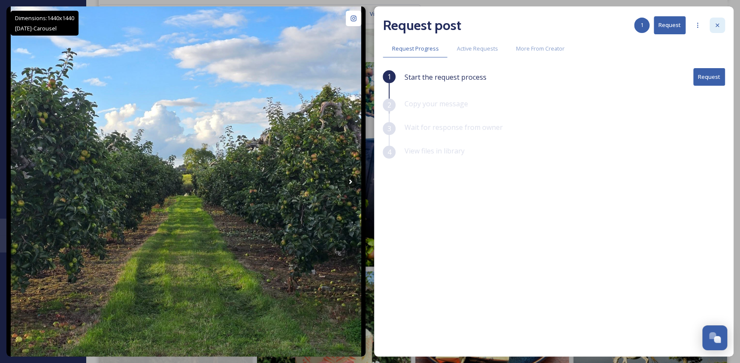
click at [719, 22] on icon at bounding box center [717, 25] width 7 height 7
